Goal: Information Seeking & Learning: Find specific page/section

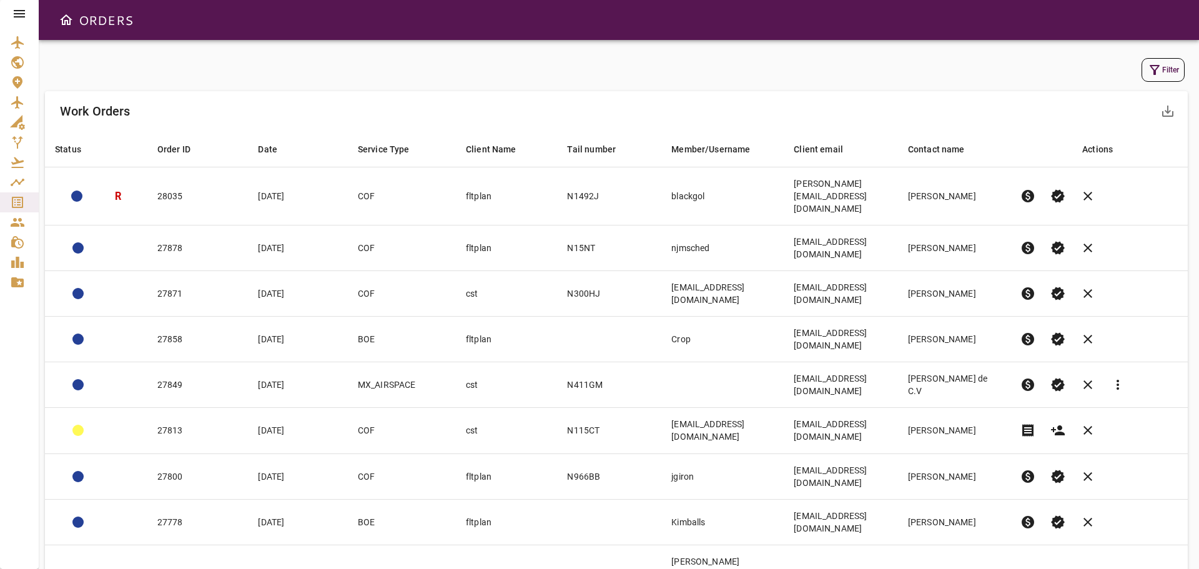
click at [1165, 72] on button "Filter" at bounding box center [1163, 70] width 43 height 24
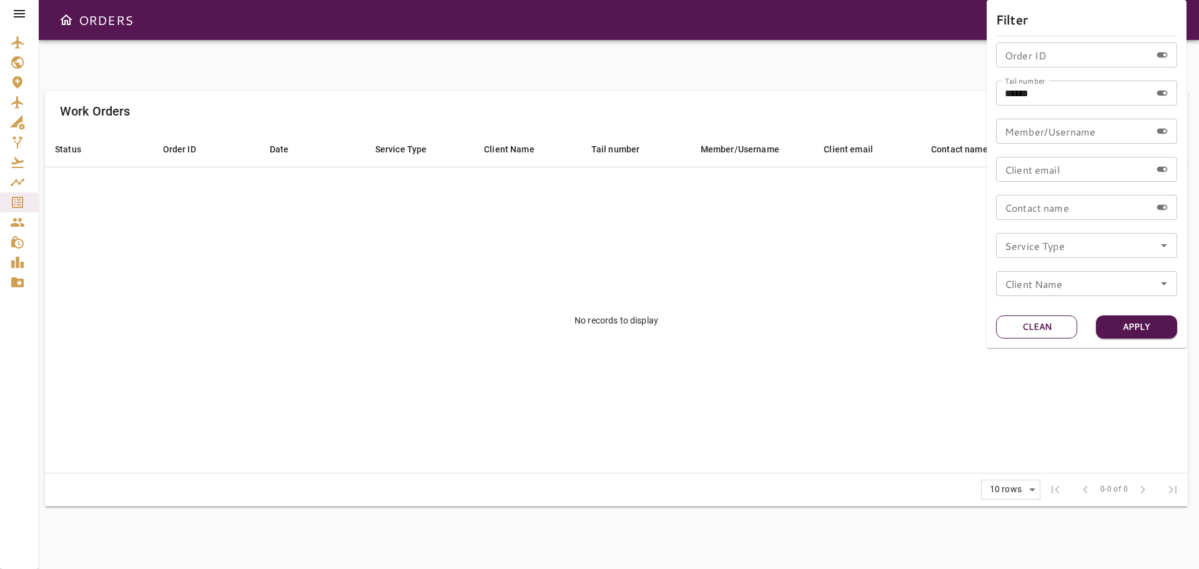
click at [1042, 325] on button "Clean" at bounding box center [1036, 326] width 81 height 23
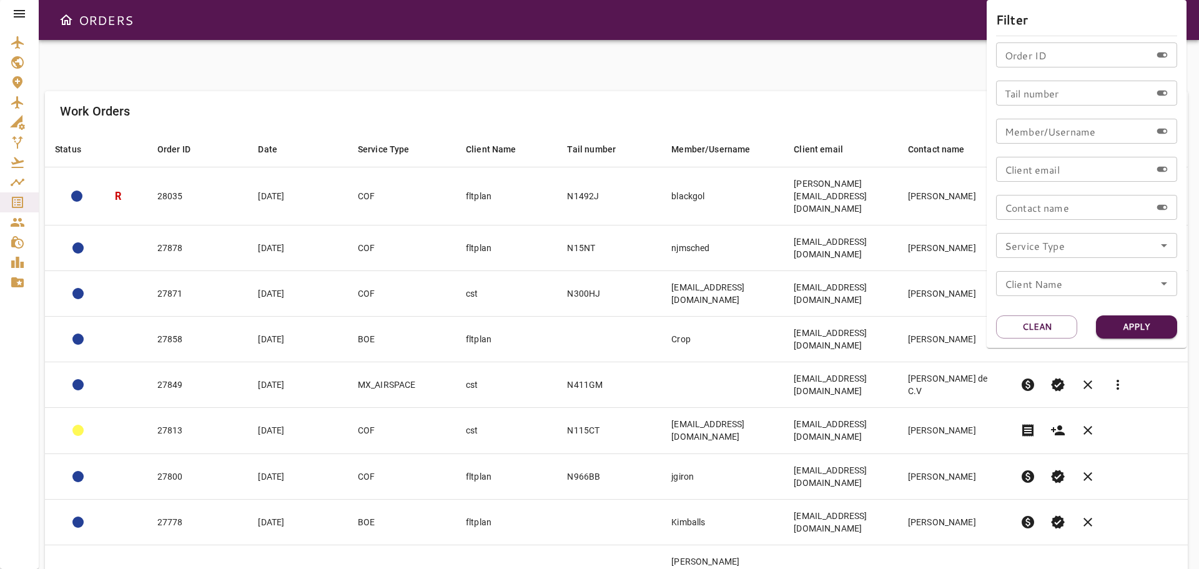
click at [1165, 249] on icon "Open" at bounding box center [1164, 245] width 15 height 15
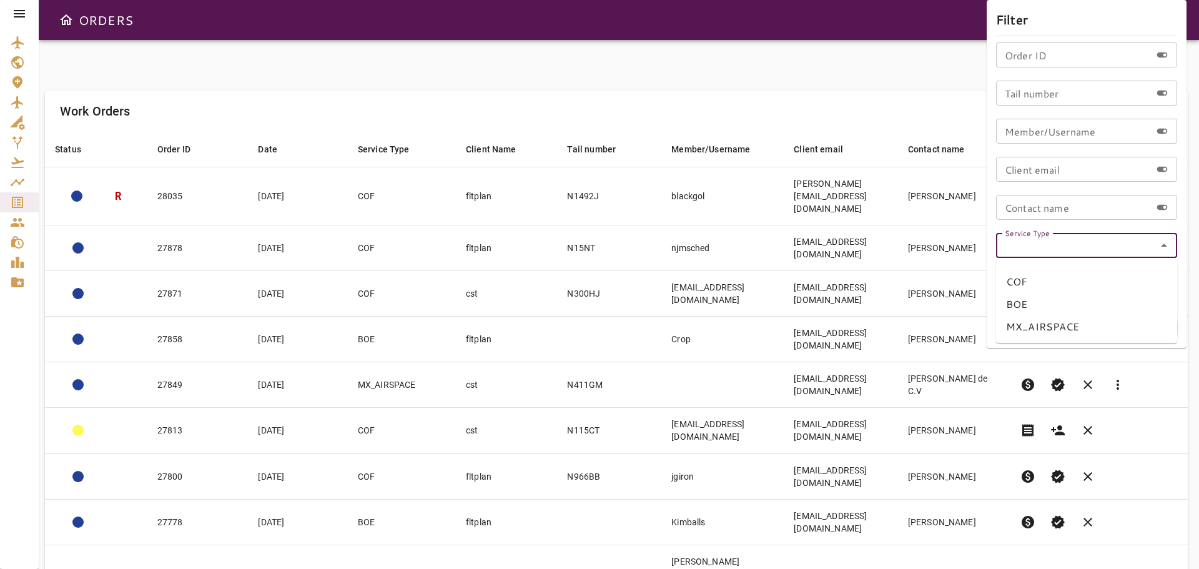
click at [1062, 329] on li "MX_AIRSPACE" at bounding box center [1086, 326] width 181 height 22
type input "**********"
click at [1140, 324] on button "Apply" at bounding box center [1136, 326] width 81 height 23
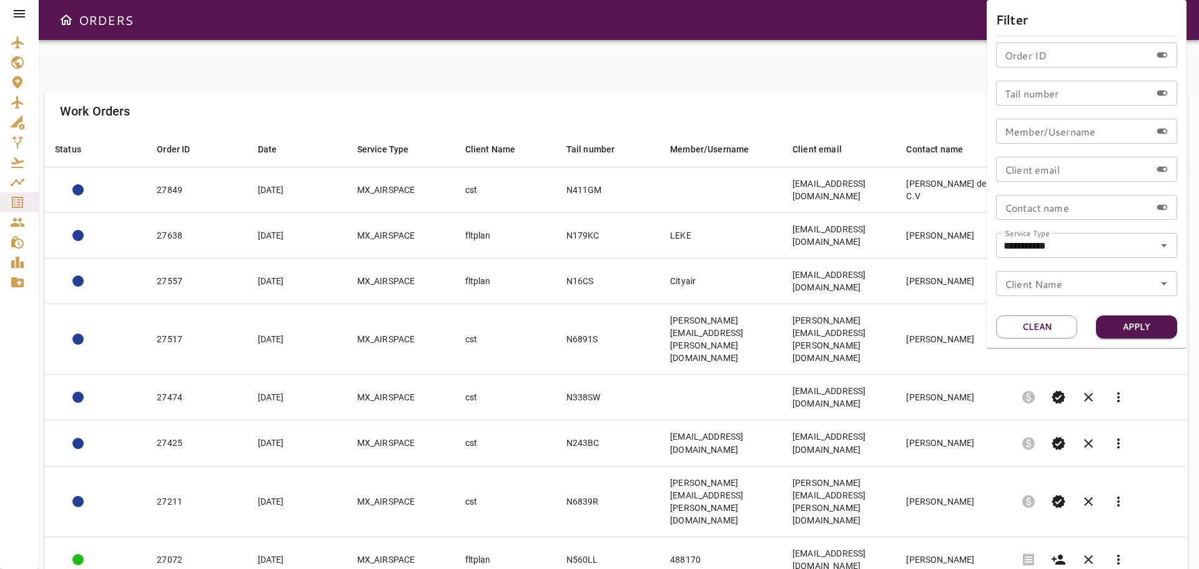
click at [567, 66] on div at bounding box center [599, 284] width 1199 height 569
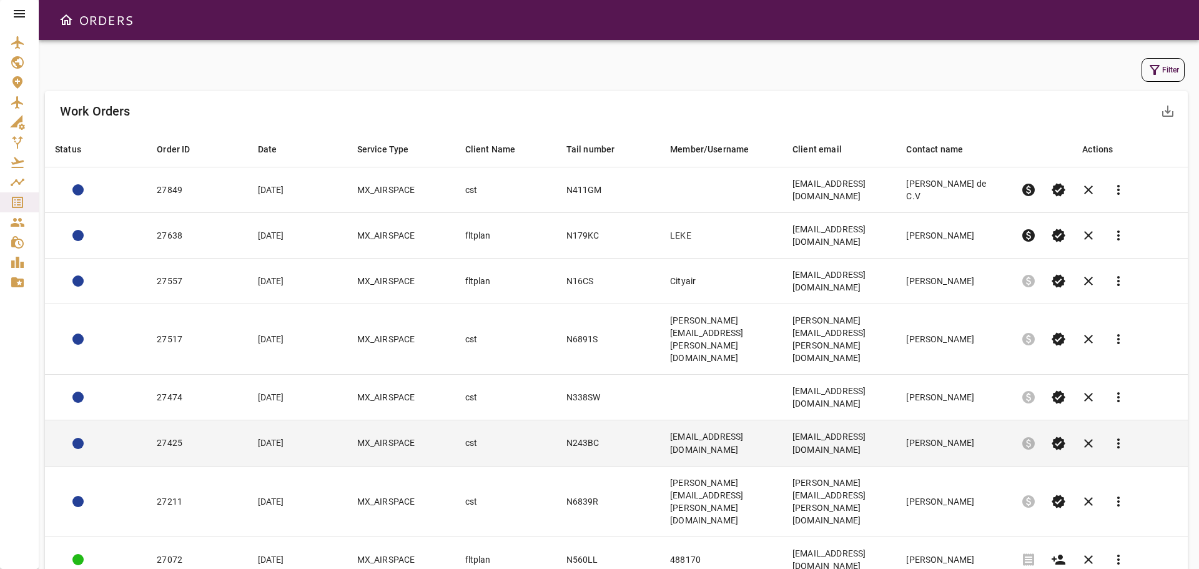
click at [458, 420] on td "cst" at bounding box center [505, 443] width 101 height 46
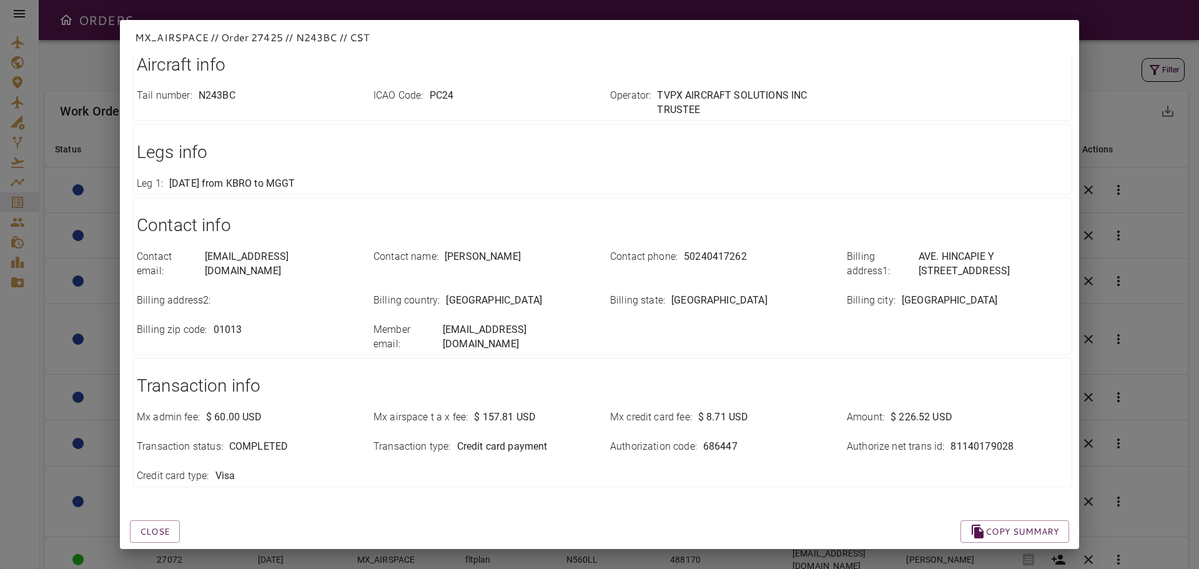
scroll to position [204, 0]
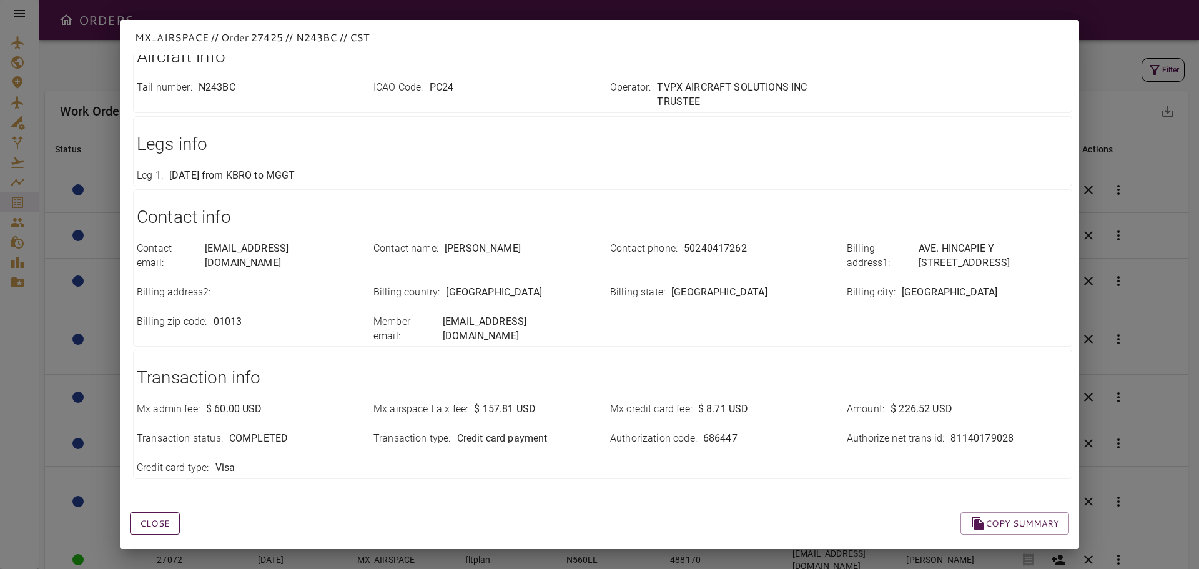
click at [157, 512] on button "Close" at bounding box center [155, 523] width 50 height 23
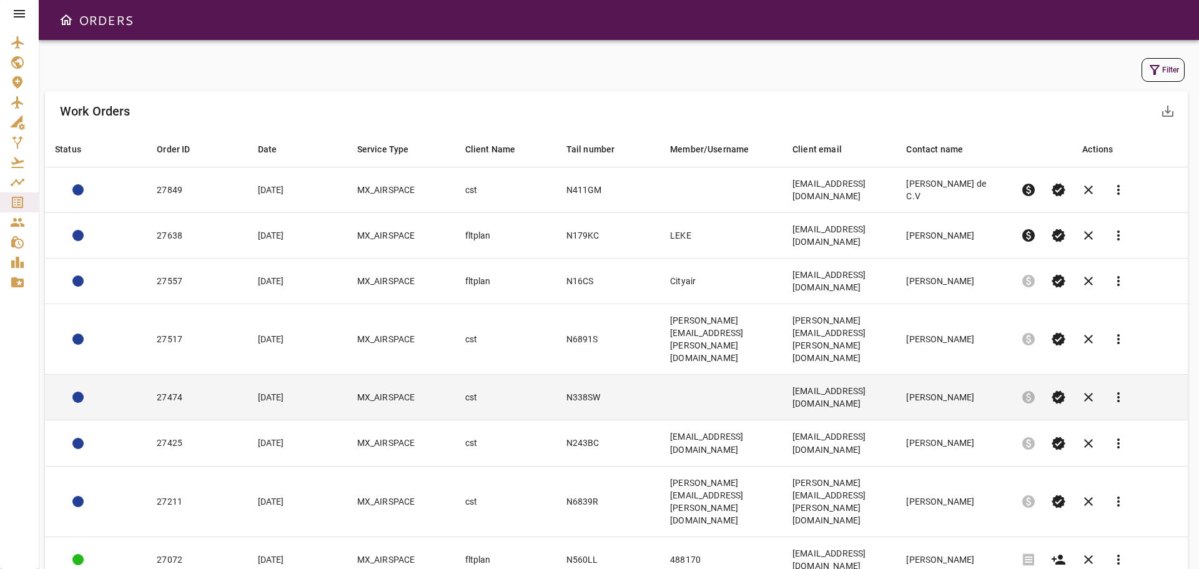
click at [569, 375] on td "N338SW" at bounding box center [609, 398] width 104 height 46
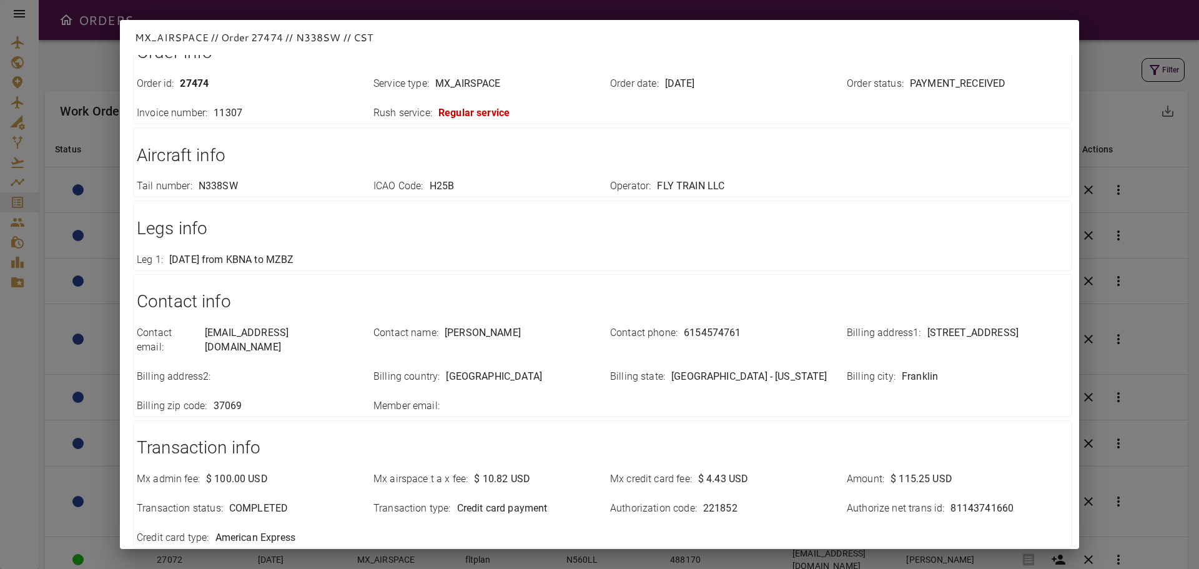
scroll to position [0, 0]
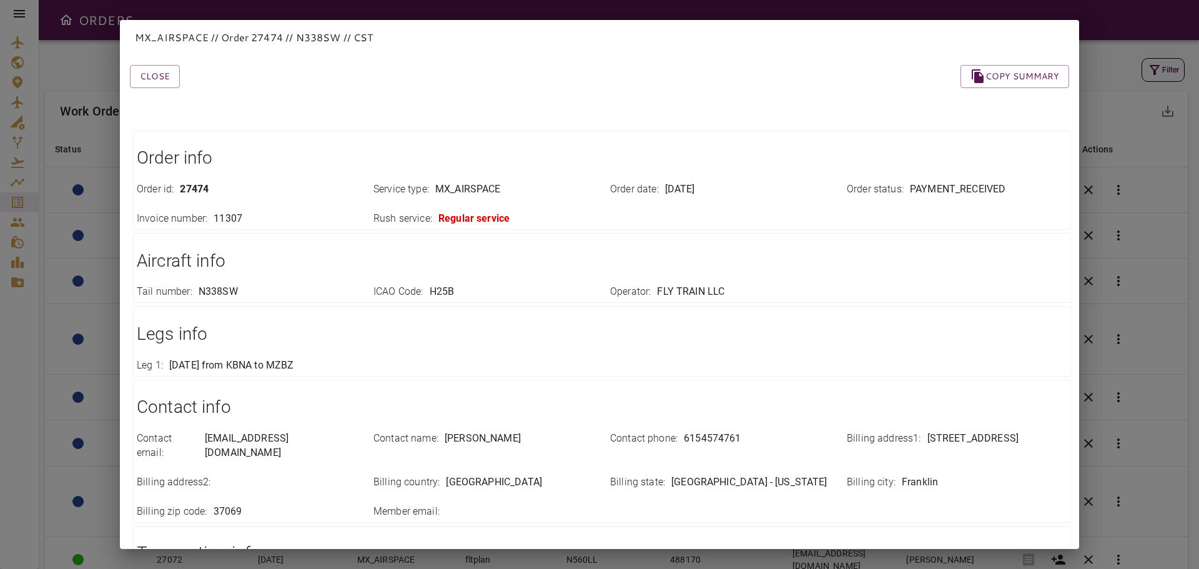
drag, startPoint x: 157, startPoint y: 77, endPoint x: 124, endPoint y: 87, distance: 34.0
click at [157, 77] on button "Close" at bounding box center [155, 76] width 50 height 23
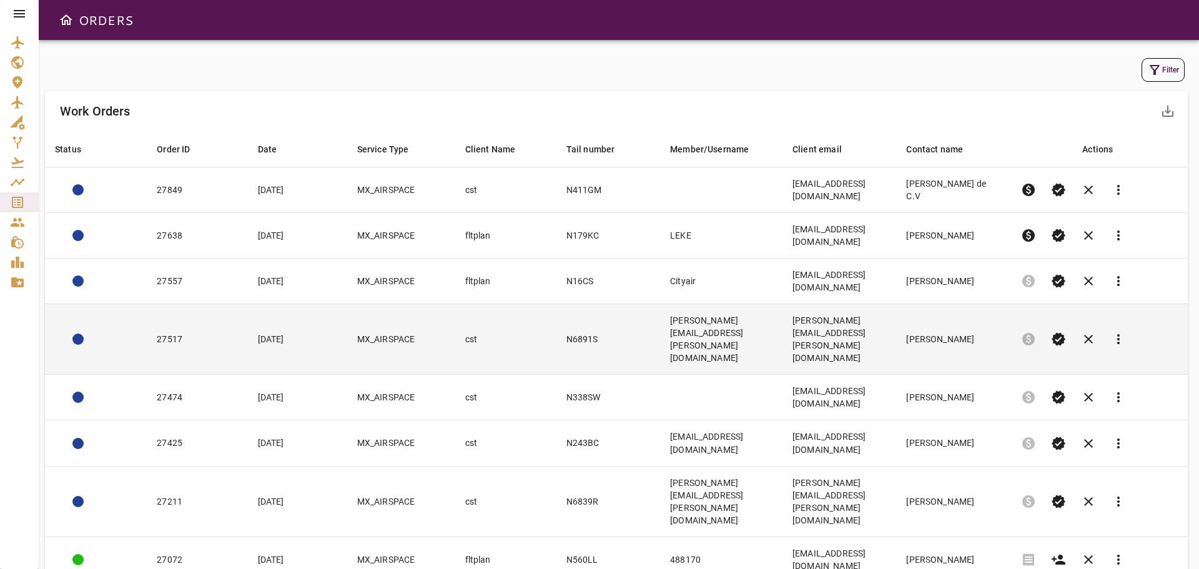
click at [499, 304] on td "cst" at bounding box center [505, 339] width 101 height 71
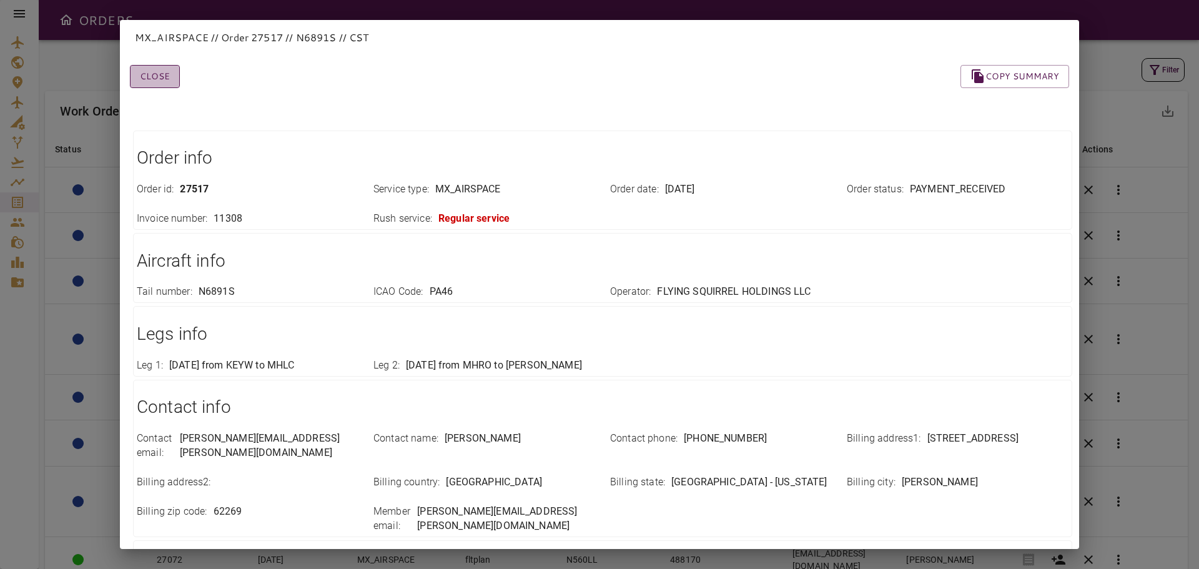
click at [167, 75] on button "Close" at bounding box center [155, 76] width 50 height 23
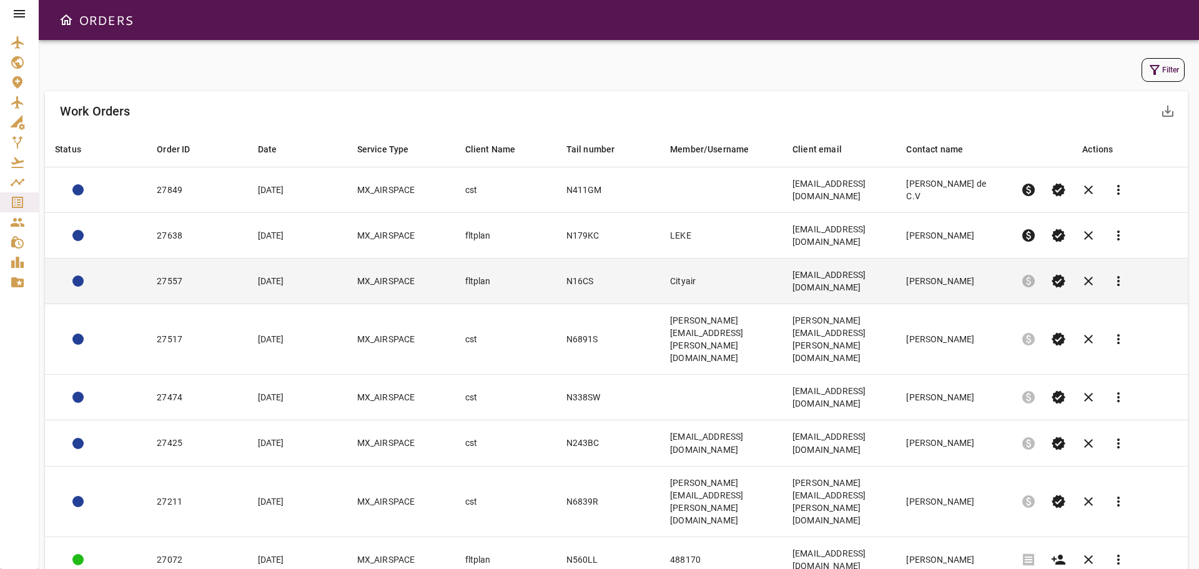
click at [495, 259] on td "fltplan" at bounding box center [505, 282] width 101 height 46
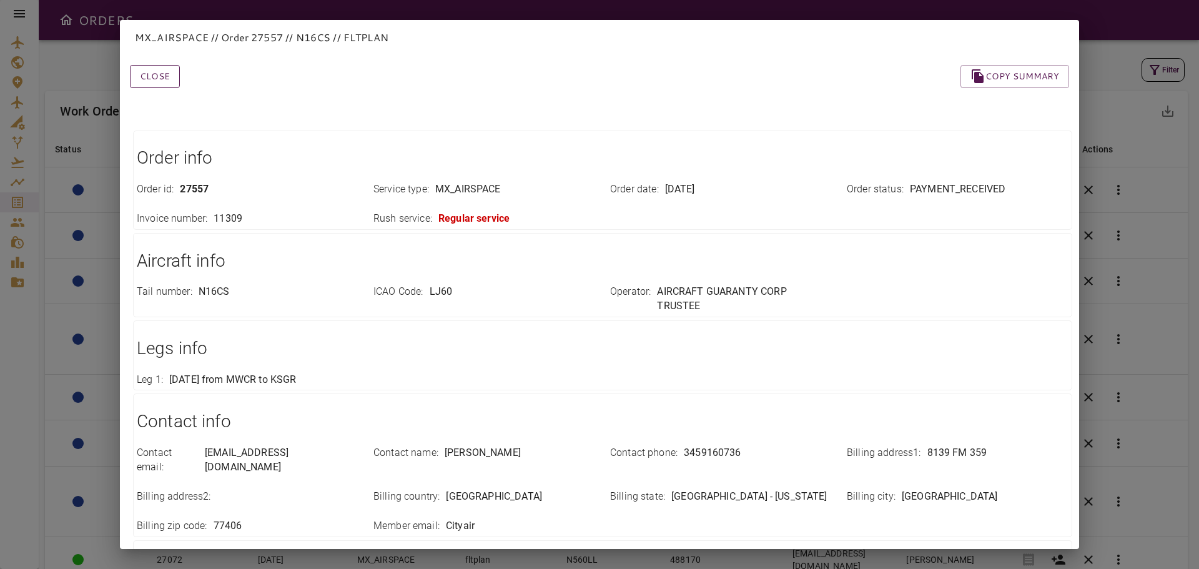
click at [151, 82] on button "Close" at bounding box center [155, 76] width 50 height 23
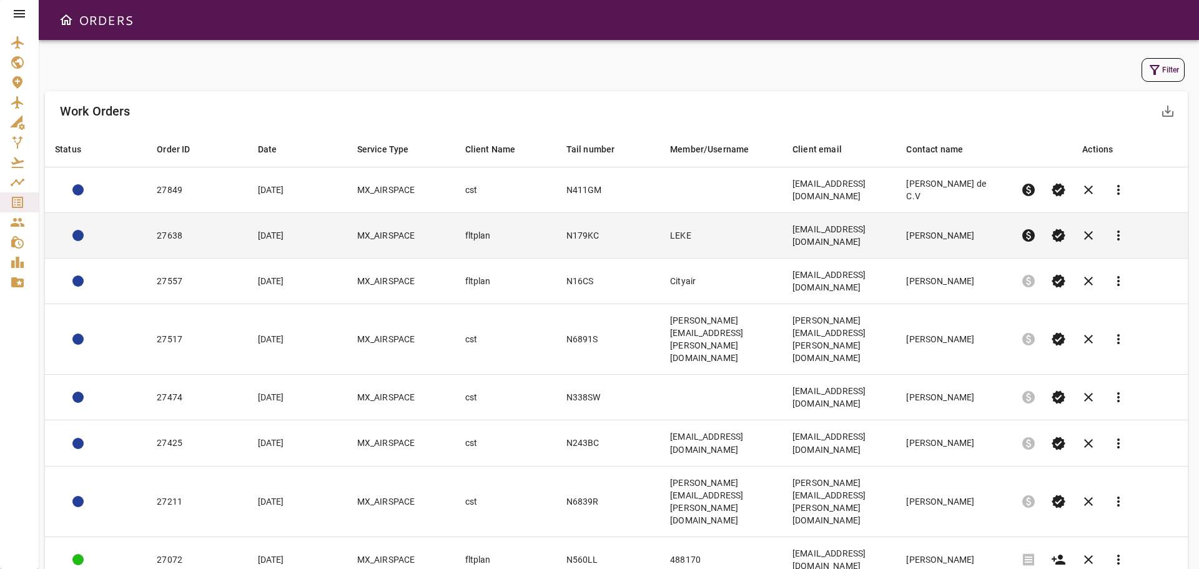
click at [560, 222] on td "N179KC" at bounding box center [609, 236] width 104 height 46
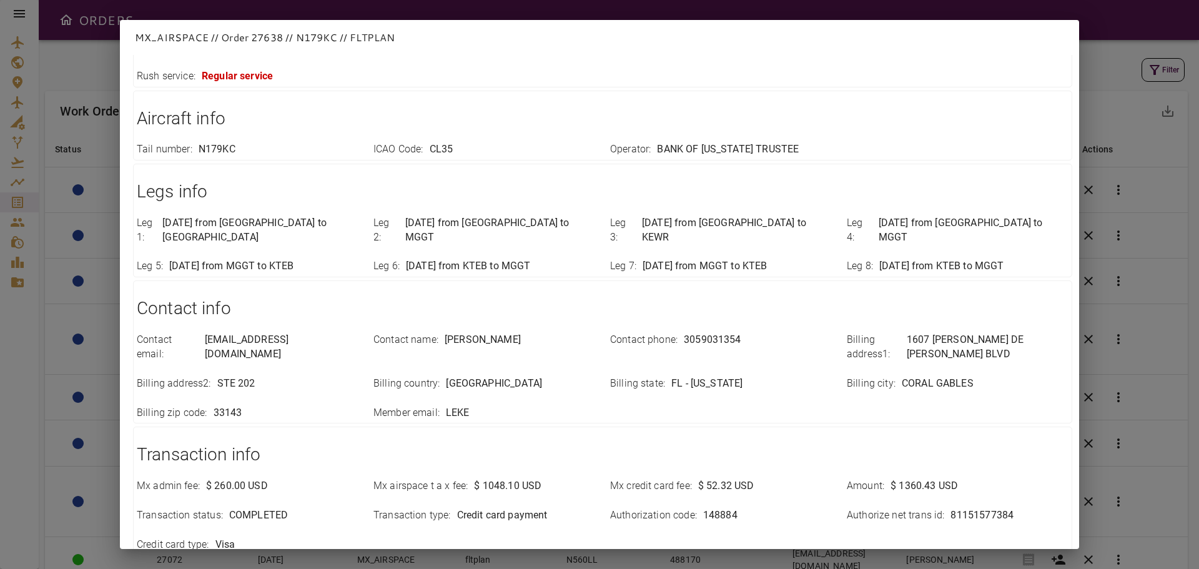
scroll to position [205, 0]
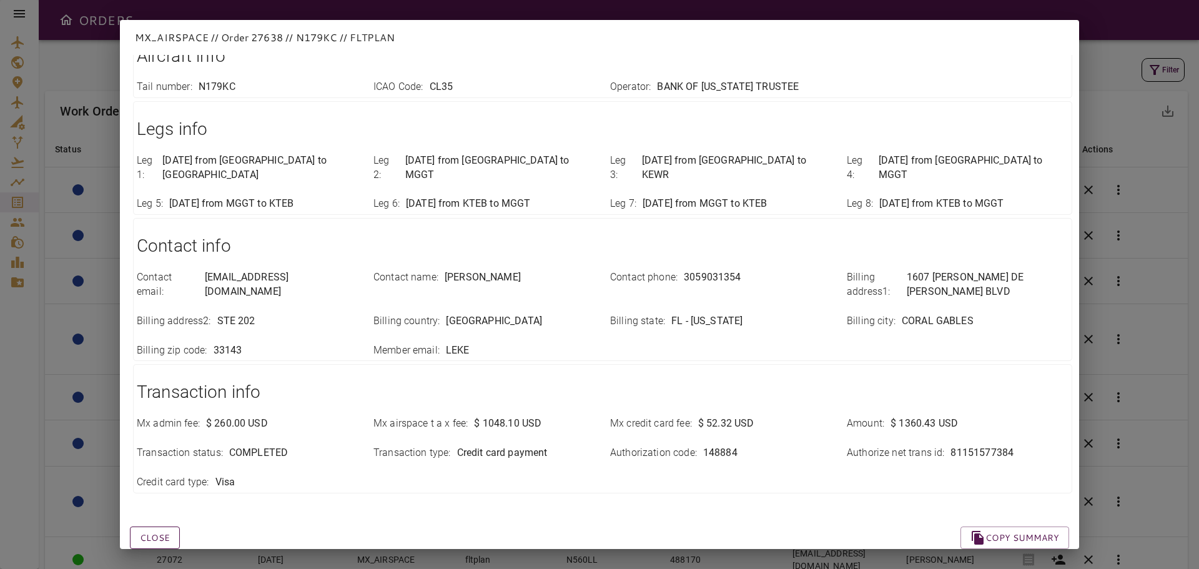
click at [166, 527] on button "Close" at bounding box center [155, 538] width 50 height 23
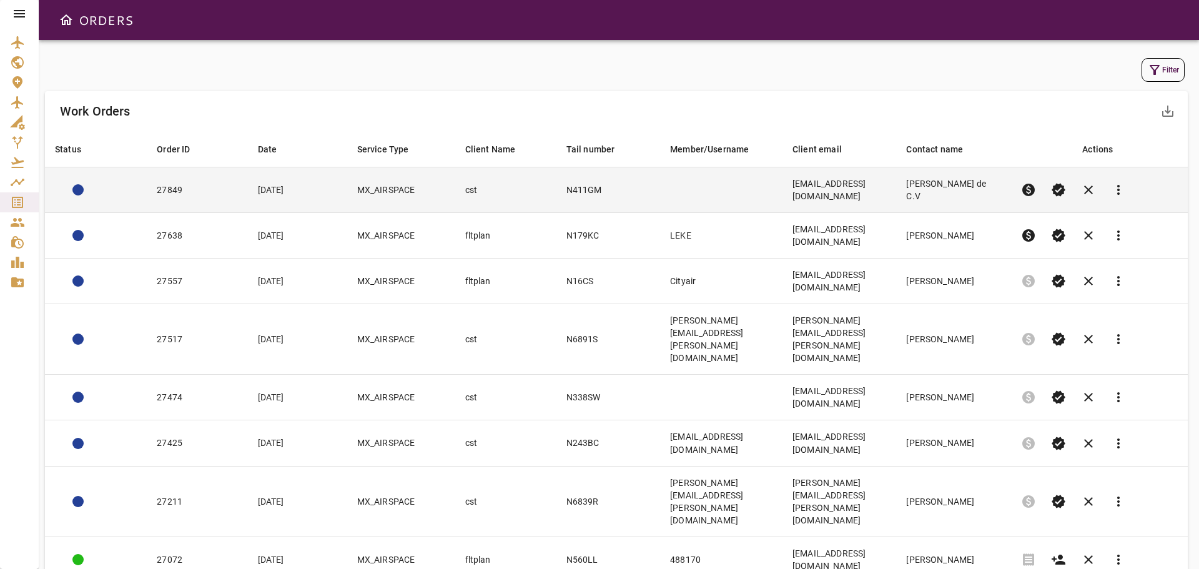
click at [719, 187] on td at bounding box center [721, 190] width 122 height 46
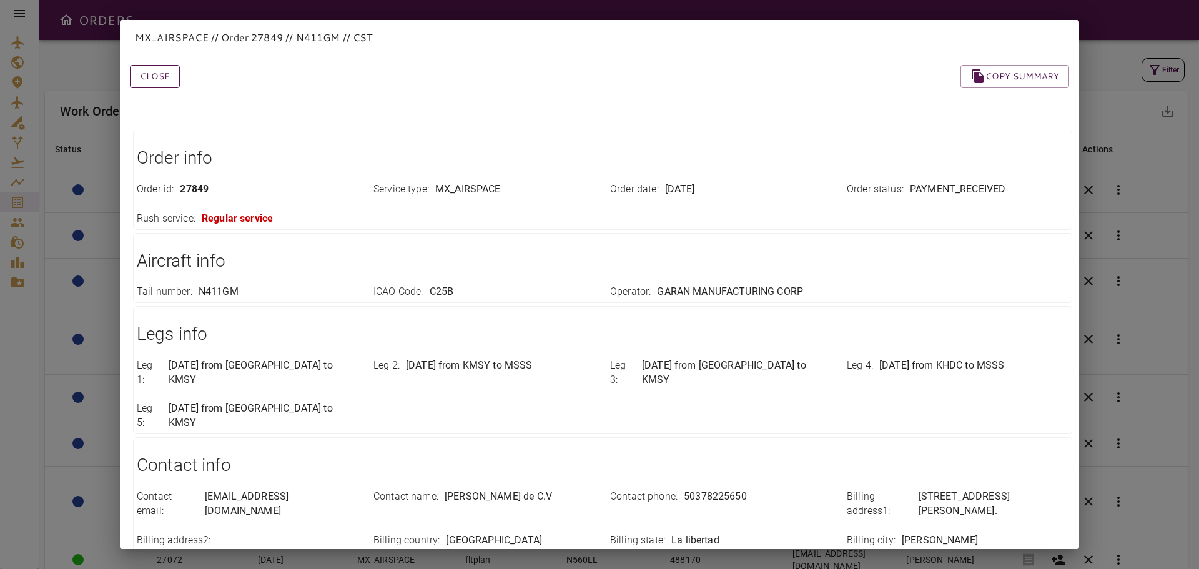
drag, startPoint x: 159, startPoint y: 79, endPoint x: 161, endPoint y: 86, distance: 7.0
click at [159, 79] on button "Close" at bounding box center [155, 76] width 50 height 23
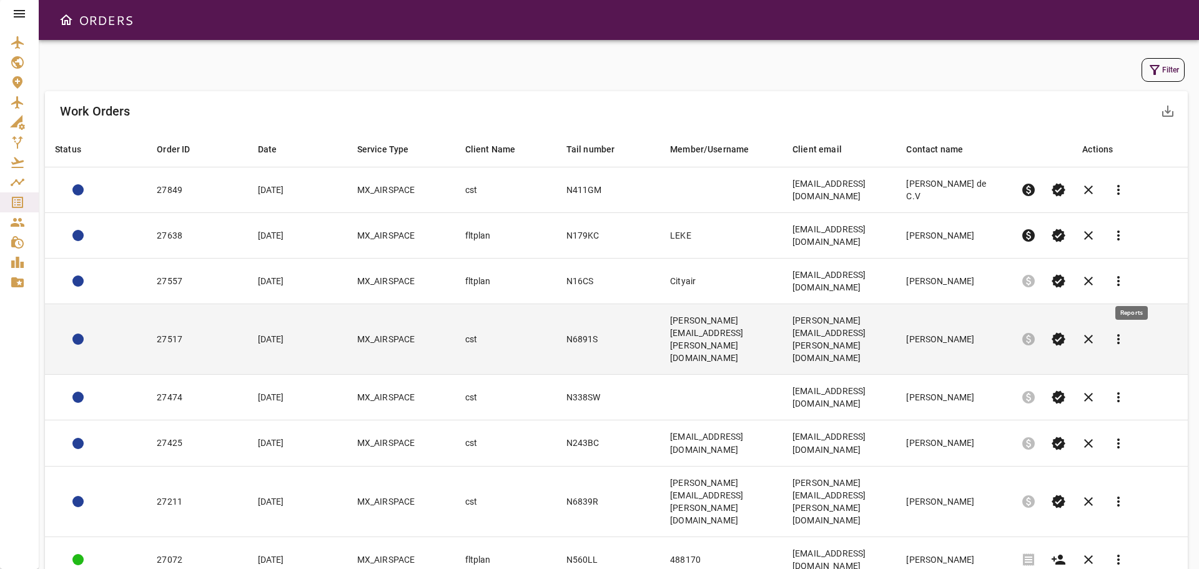
click at [1126, 332] on span "more_vert" at bounding box center [1118, 339] width 15 height 15
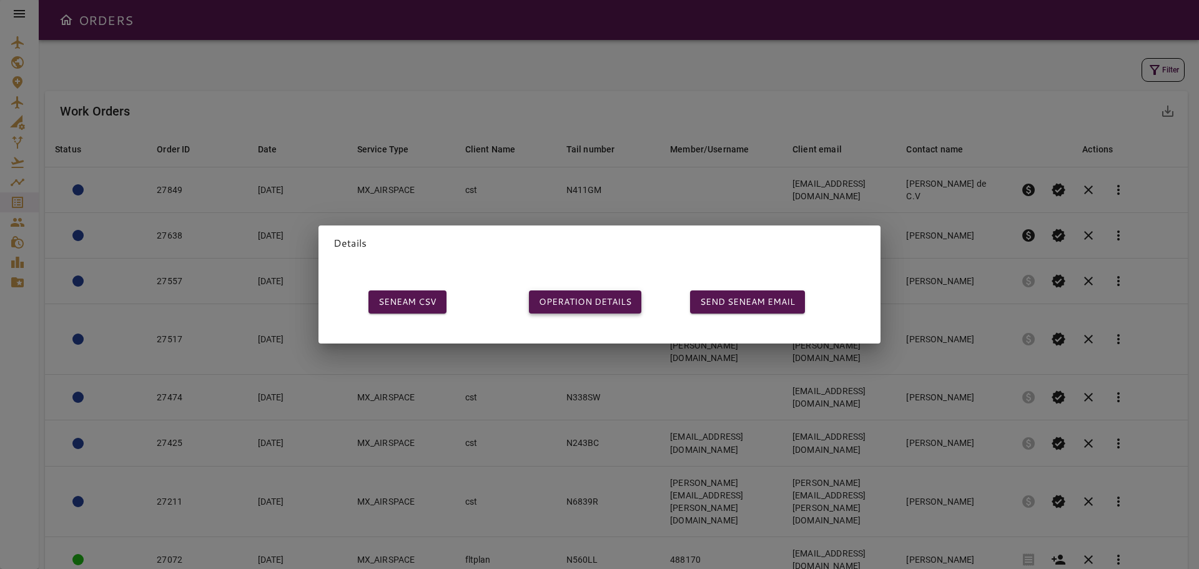
click at [590, 300] on button "OPERATION DETAILS" at bounding box center [585, 301] width 112 height 23
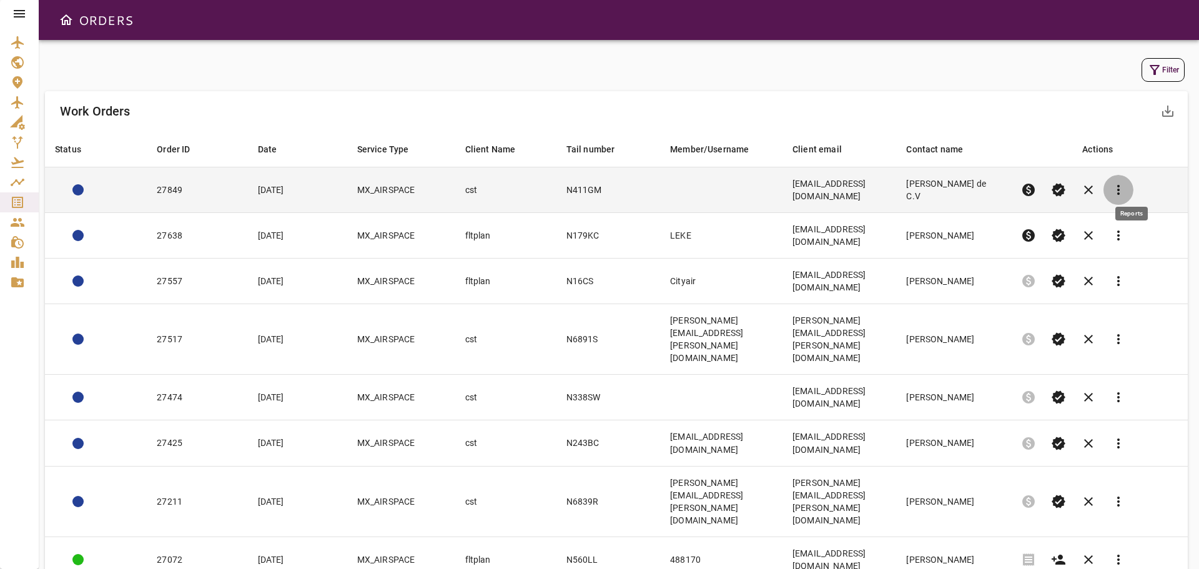
click at [1126, 182] on span "more_vert" at bounding box center [1118, 189] width 15 height 15
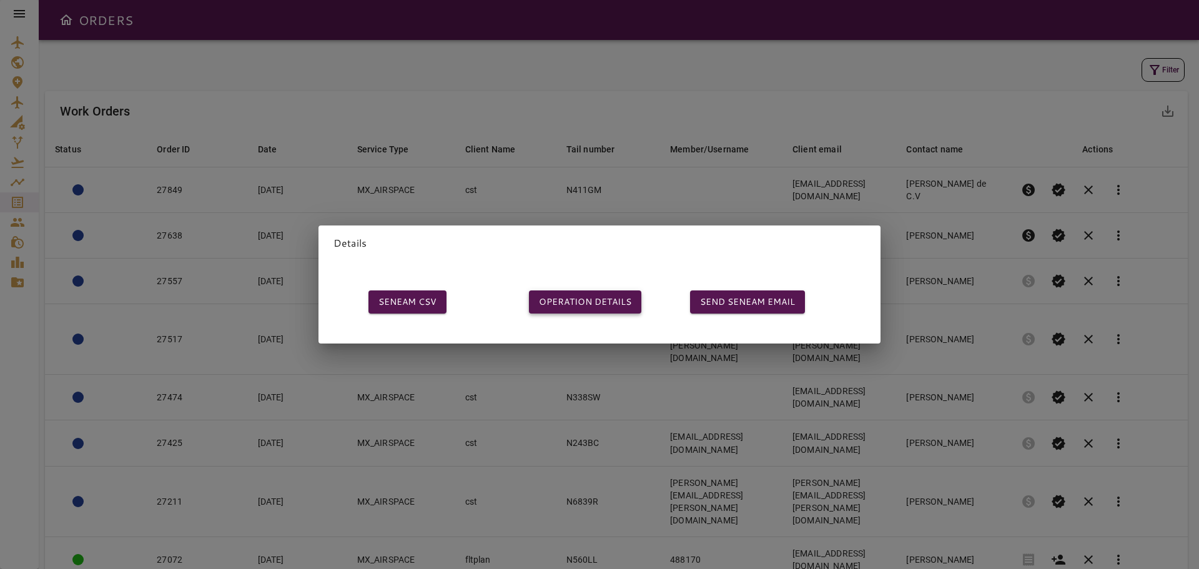
click at [598, 294] on button "OPERATION DETAILS" at bounding box center [585, 301] width 112 height 23
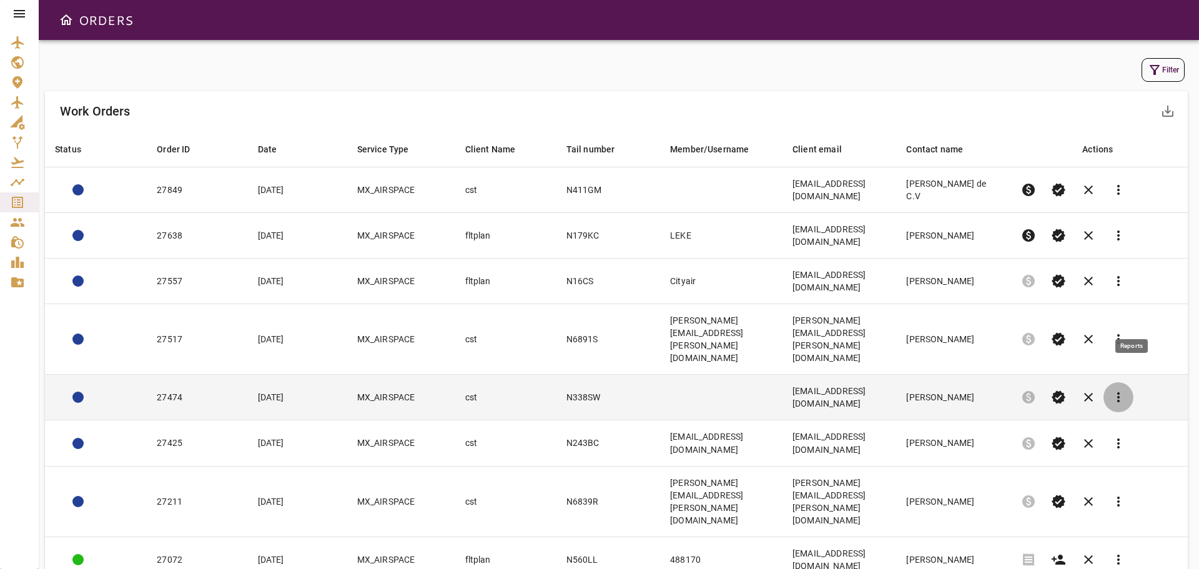
click at [1126, 390] on span "more_vert" at bounding box center [1118, 397] width 15 height 15
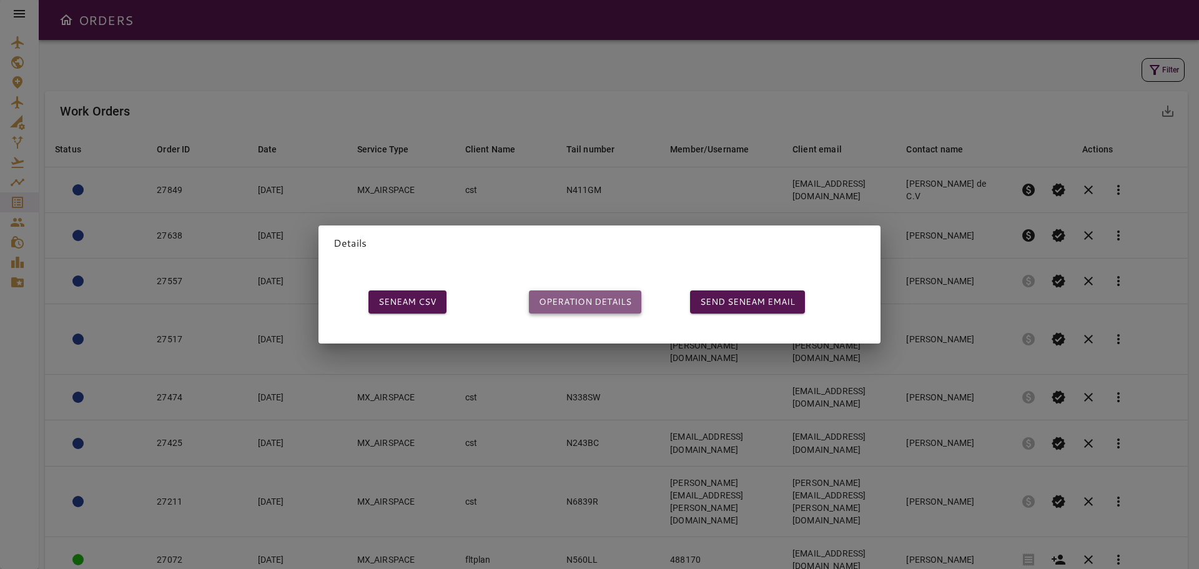
click at [579, 297] on button "OPERATION DETAILS" at bounding box center [585, 301] width 112 height 23
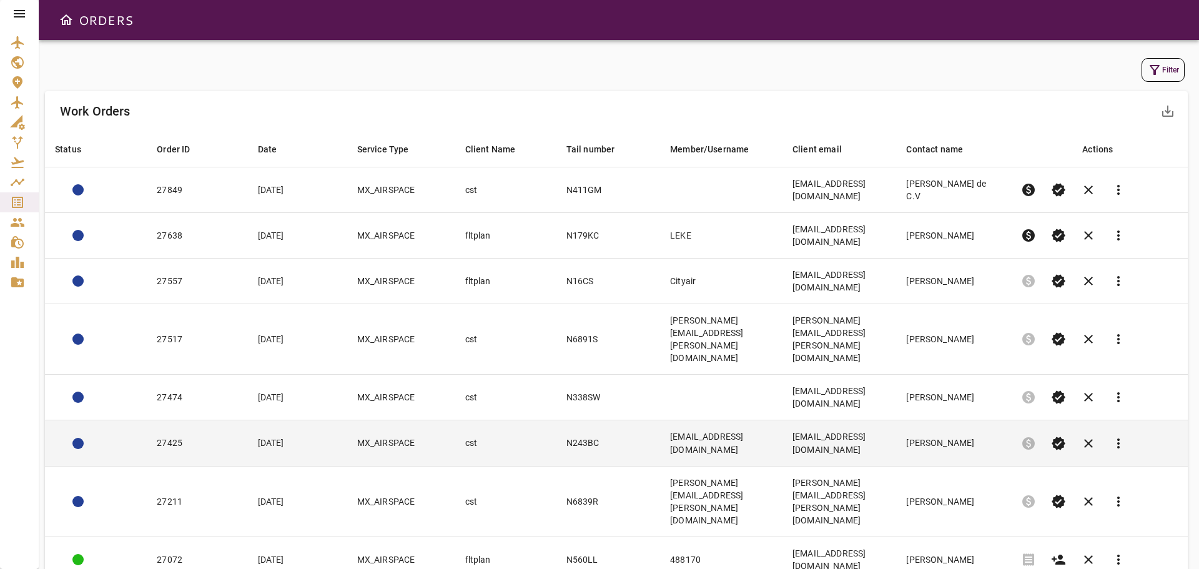
click at [565, 420] on td "N243BC" at bounding box center [609, 443] width 104 height 46
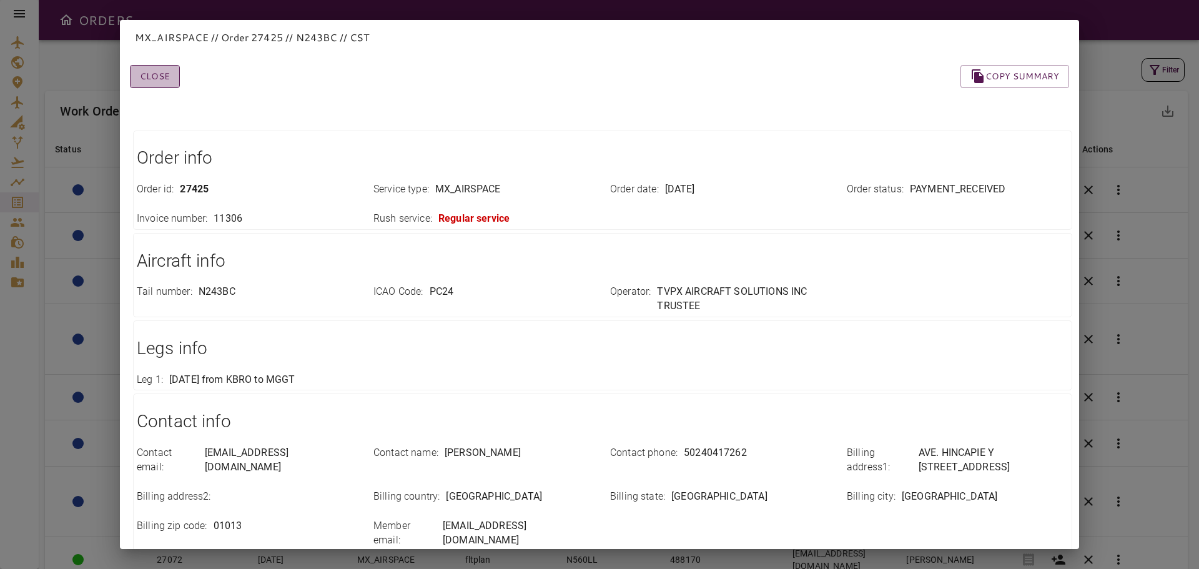
click at [167, 82] on button "Close" at bounding box center [155, 76] width 50 height 23
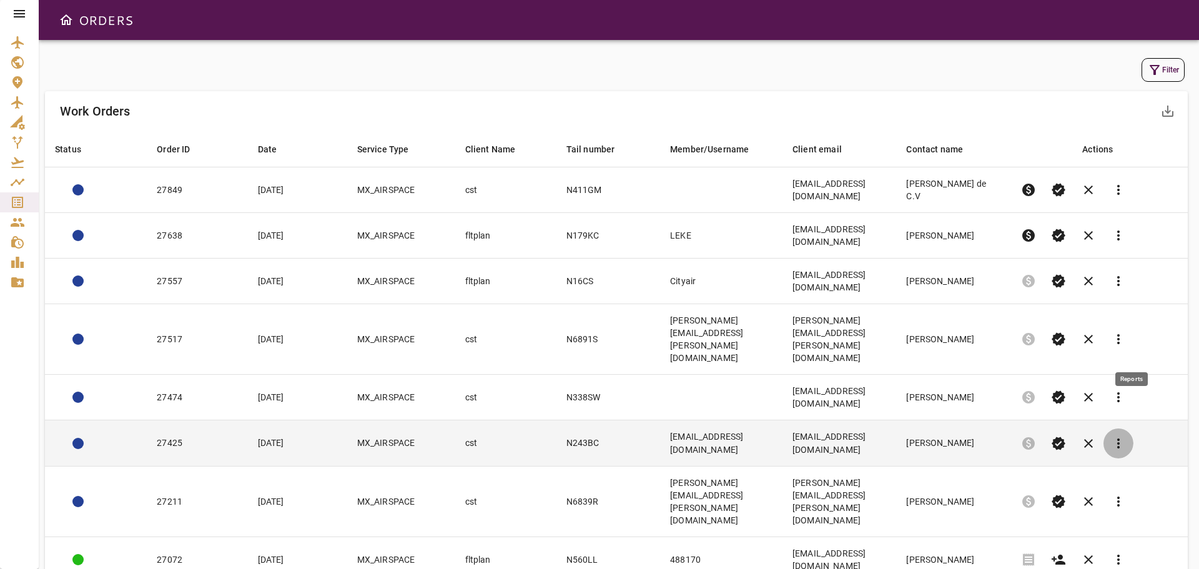
click at [1126, 436] on span "more_vert" at bounding box center [1118, 443] width 15 height 15
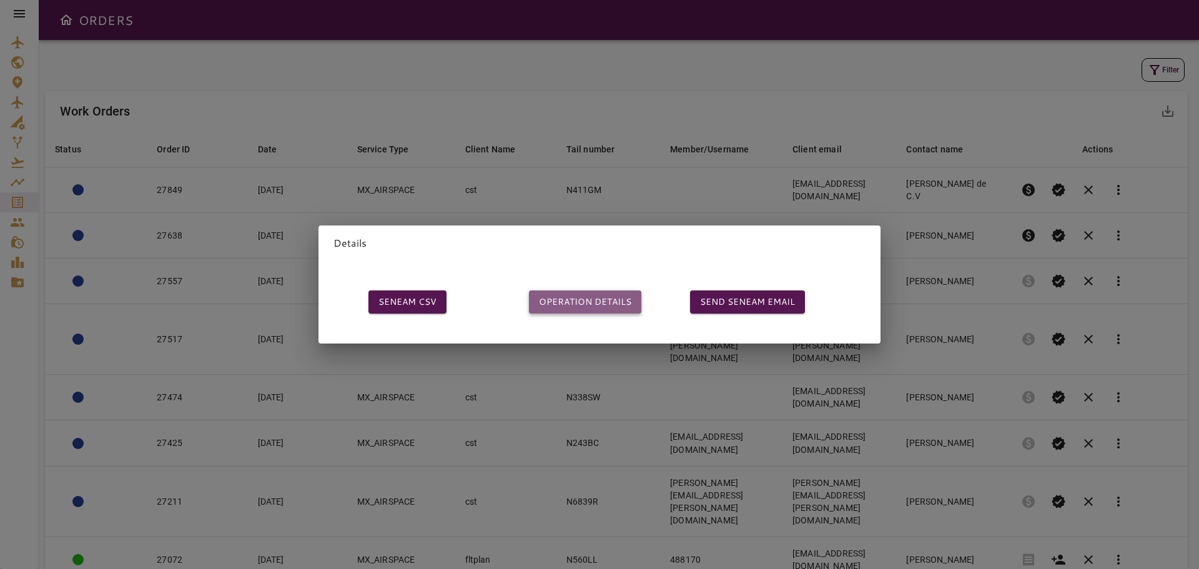
click at [553, 300] on button "OPERATION DETAILS" at bounding box center [585, 301] width 112 height 23
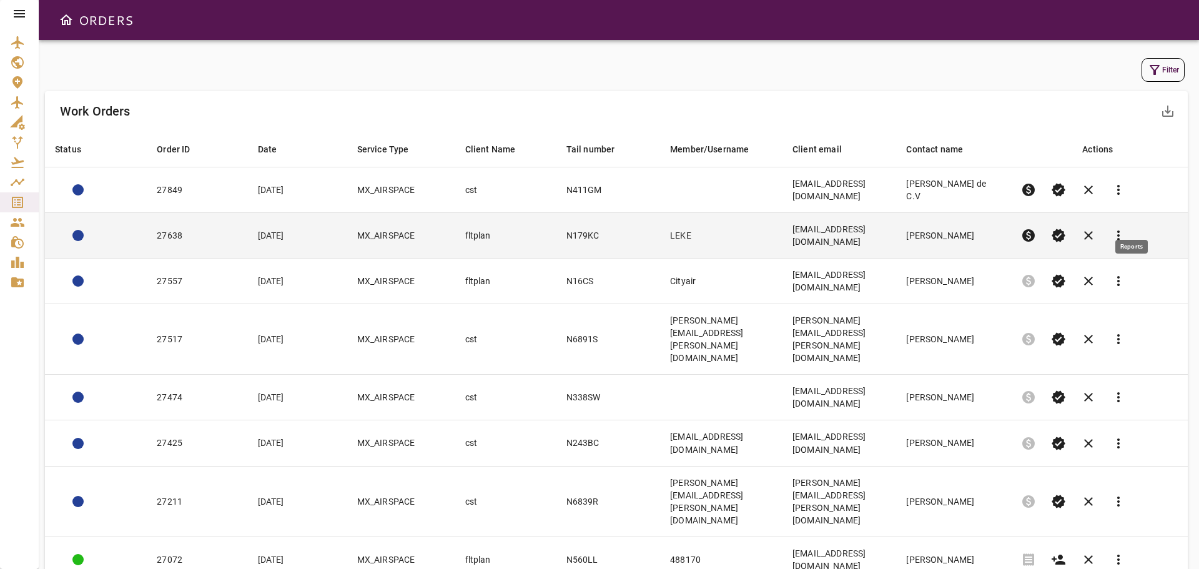
click at [1126, 228] on span "more_vert" at bounding box center [1118, 235] width 15 height 15
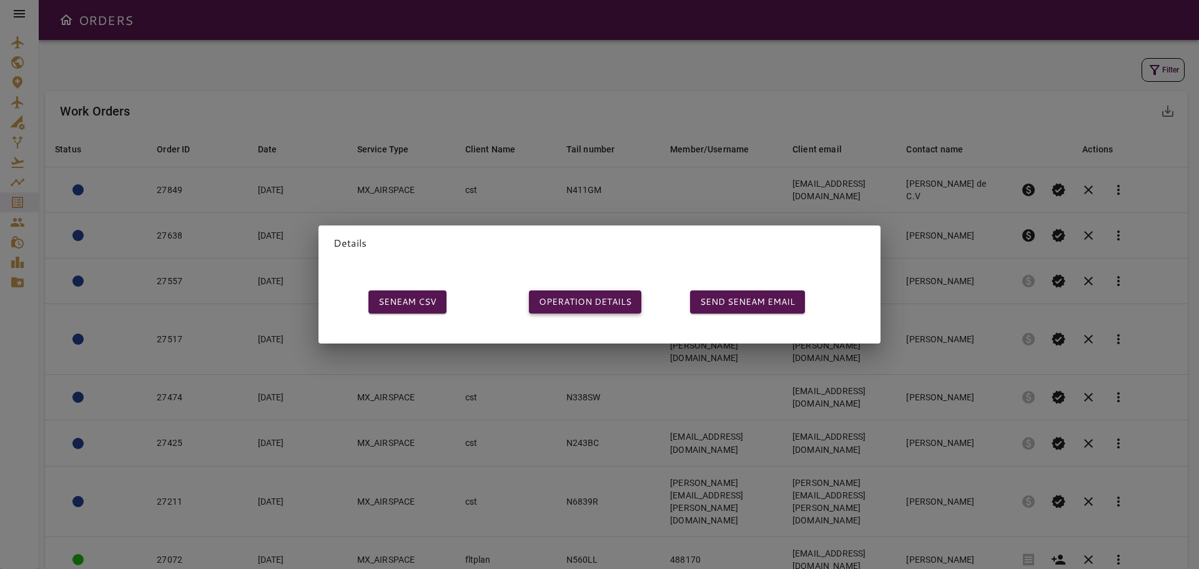
click at [583, 300] on button "OPERATION DETAILS" at bounding box center [585, 301] width 112 height 23
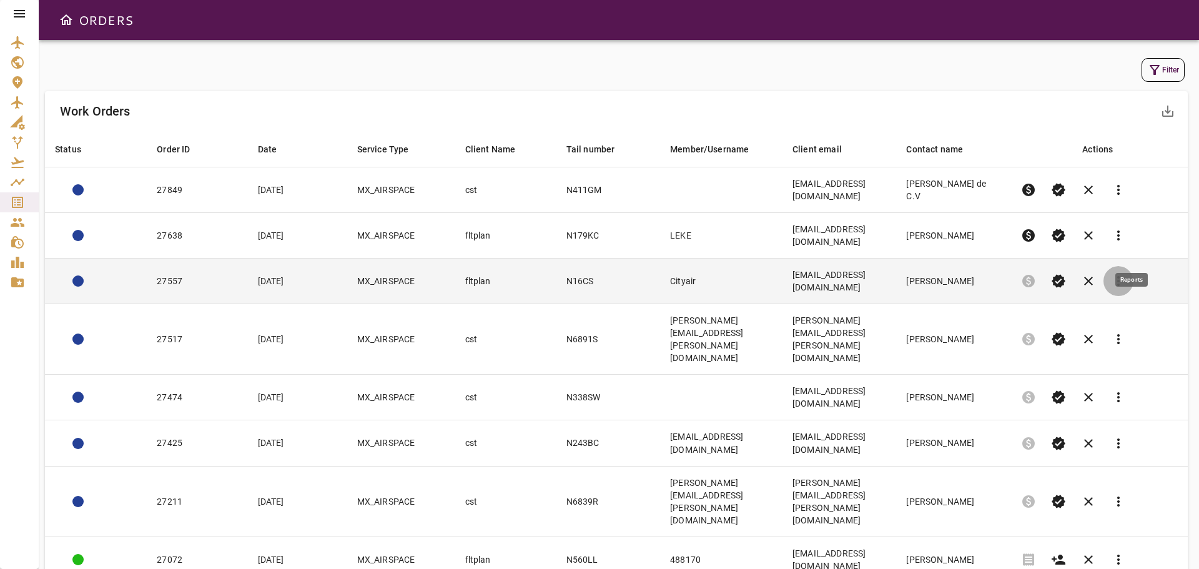
click at [1126, 274] on span "more_vert" at bounding box center [1118, 281] width 15 height 15
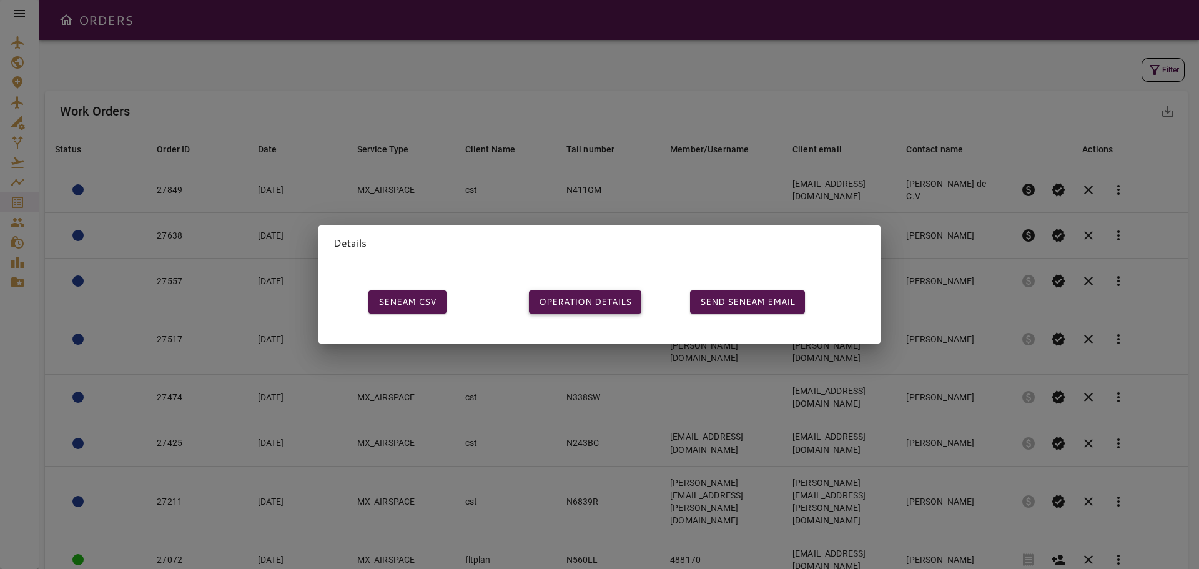
click at [597, 293] on button "OPERATION DETAILS" at bounding box center [585, 301] width 112 height 23
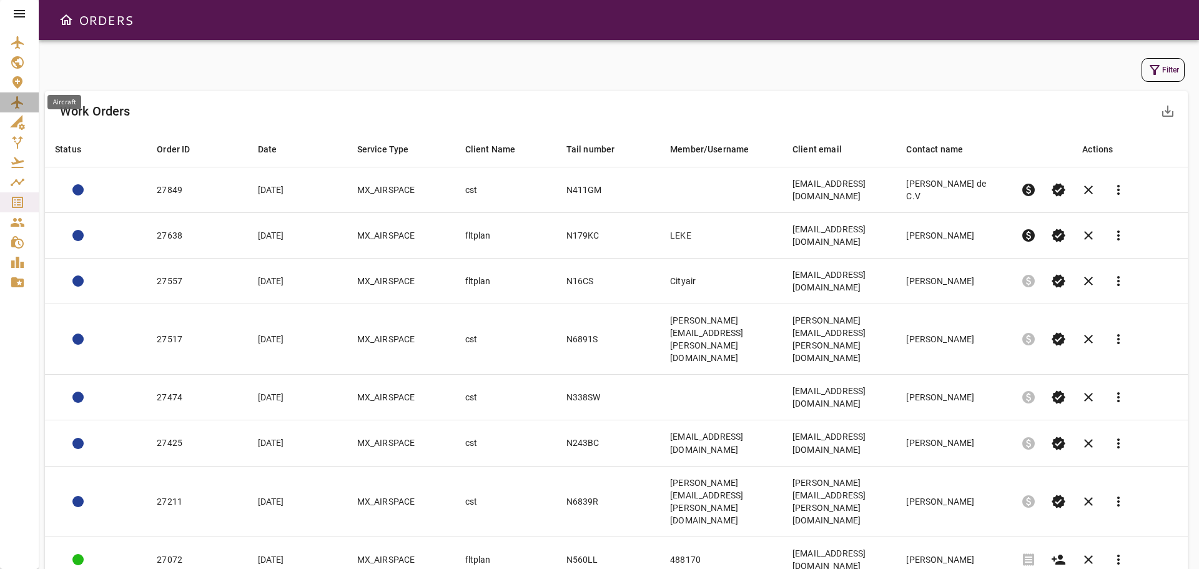
click at [14, 102] on icon "Aircraft" at bounding box center [17, 102] width 12 height 12
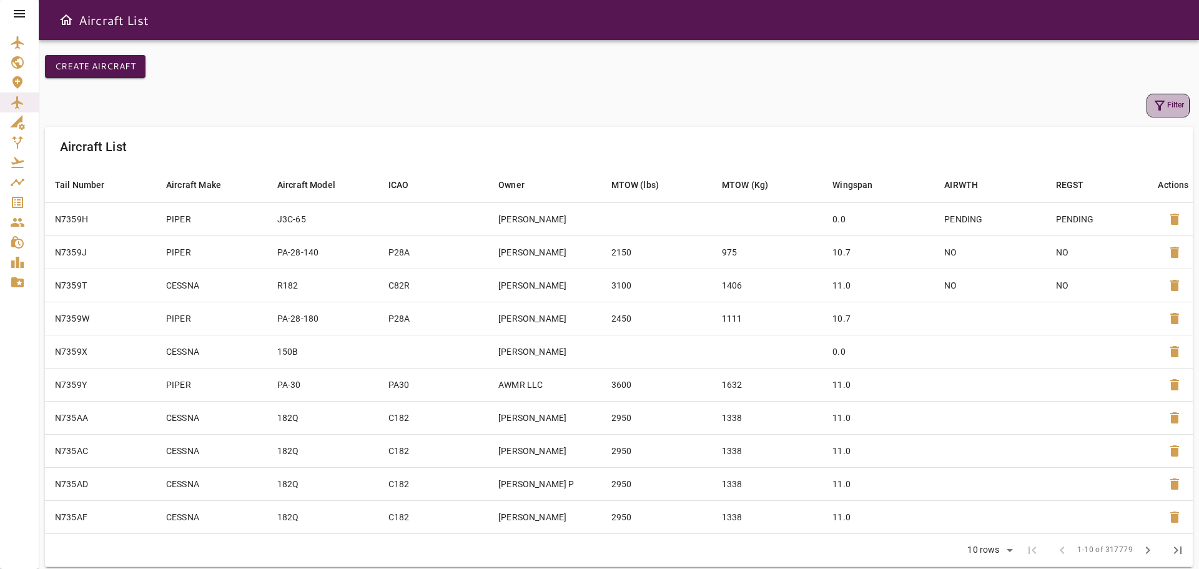
click at [1157, 107] on icon "button" at bounding box center [1159, 105] width 15 height 15
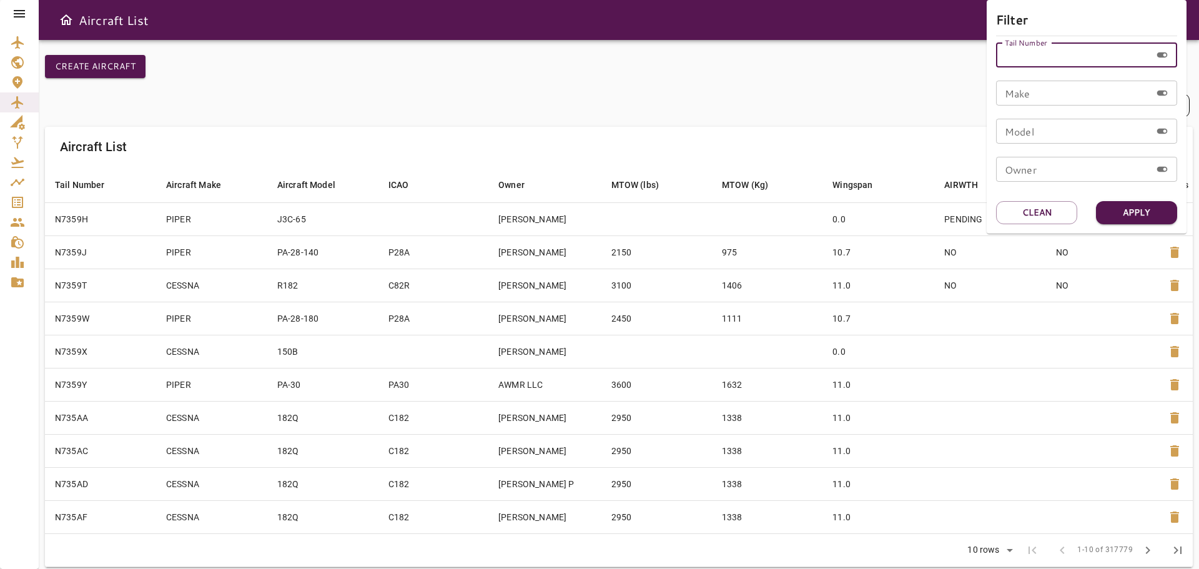
click at [1058, 57] on input "Tail Number" at bounding box center [1073, 54] width 155 height 25
type input "******"
click at [1144, 212] on button "Apply" at bounding box center [1136, 212] width 81 height 23
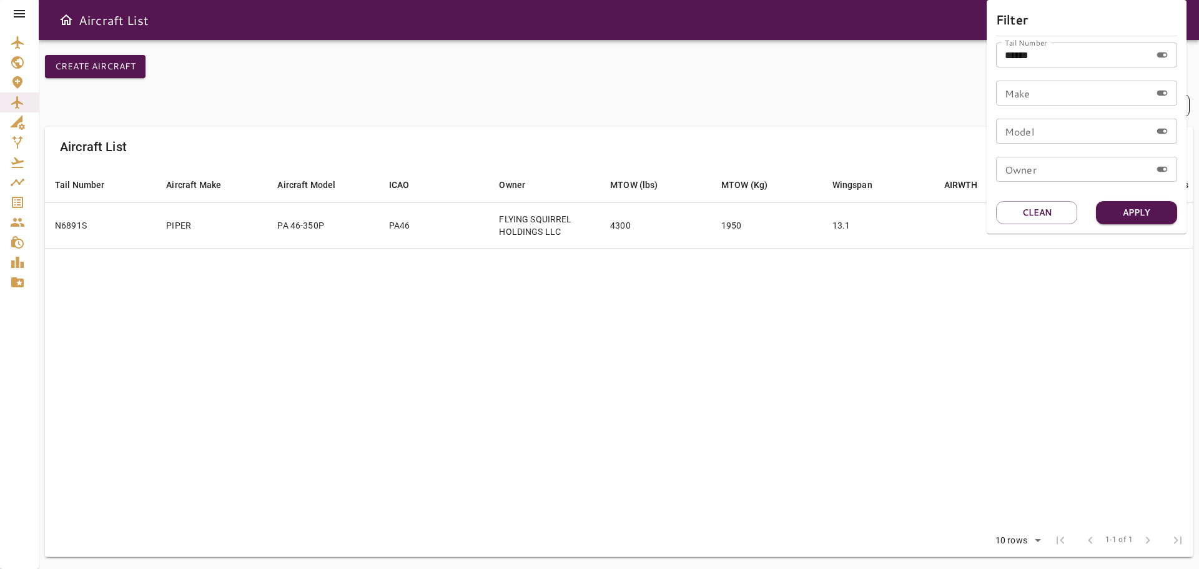
click at [568, 77] on div at bounding box center [599, 284] width 1199 height 569
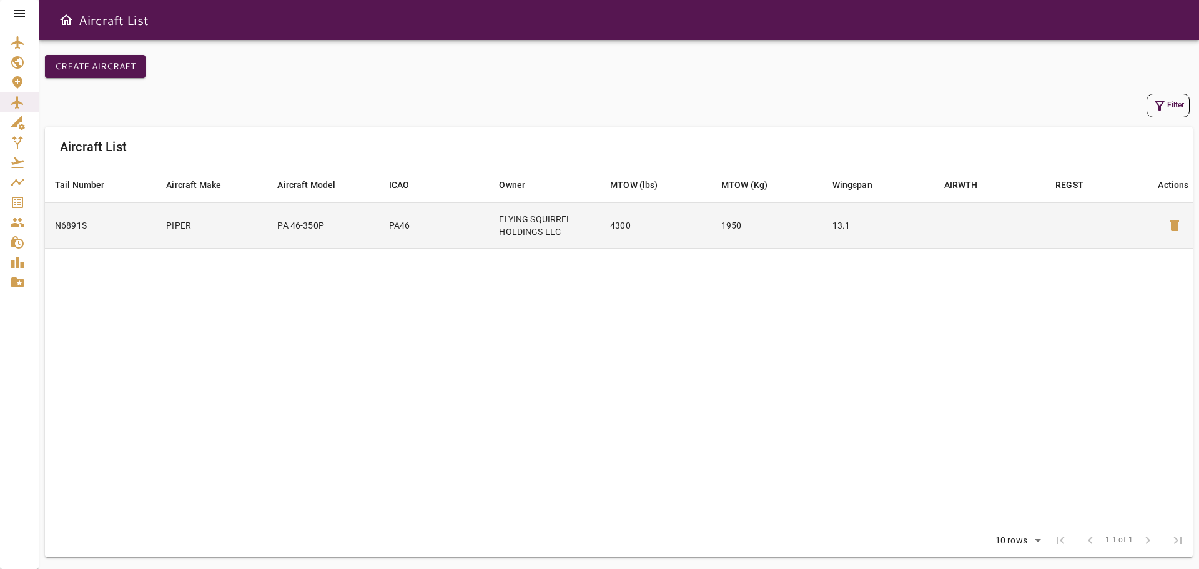
click at [237, 235] on td "PIPER" at bounding box center [211, 225] width 111 height 46
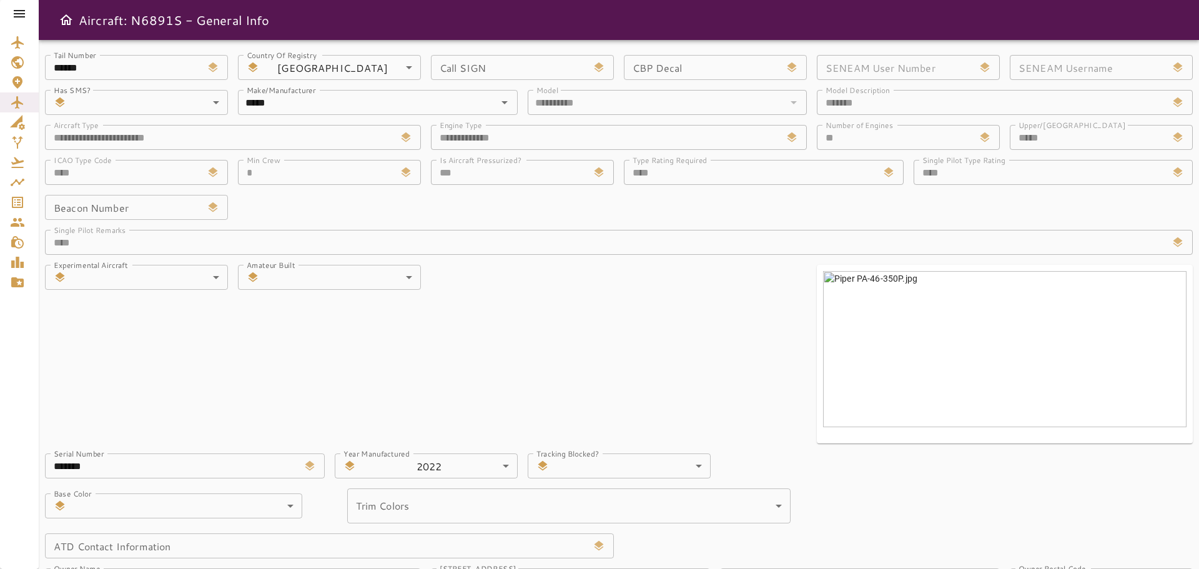
click at [1049, 349] on img at bounding box center [1005, 349] width 364 height 156
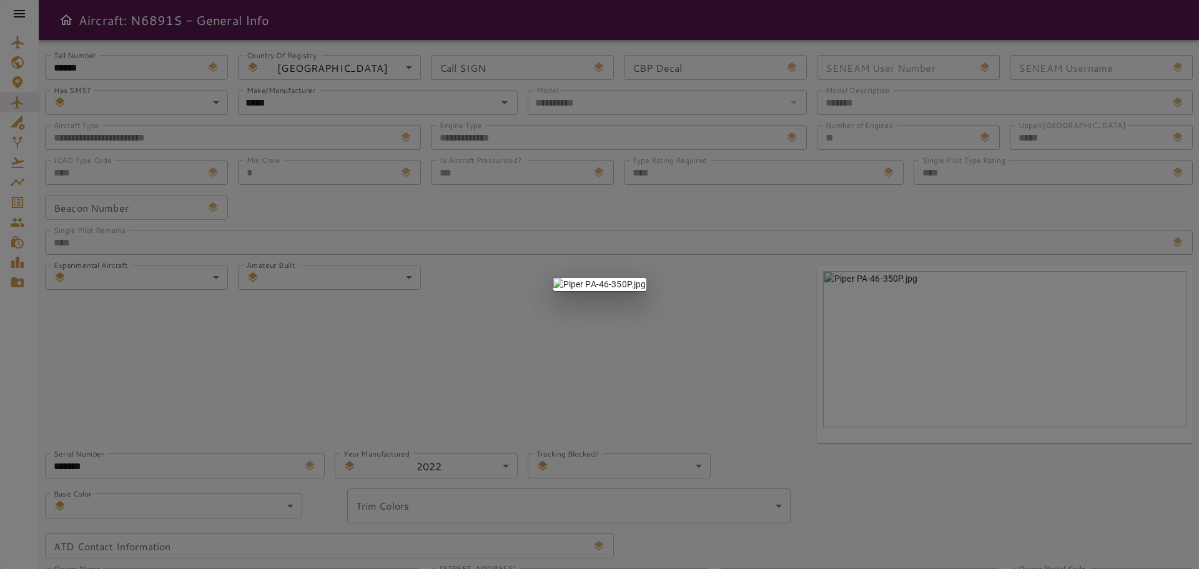
click at [282, 339] on div at bounding box center [599, 284] width 1199 height 569
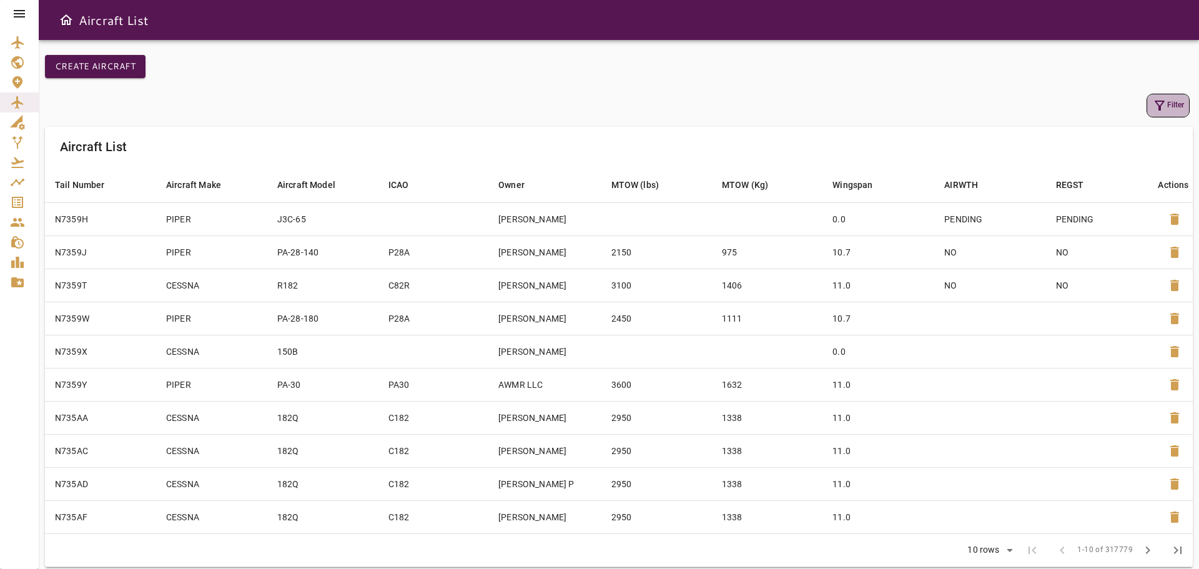
click at [1166, 107] on icon "button" at bounding box center [1159, 105] width 15 height 15
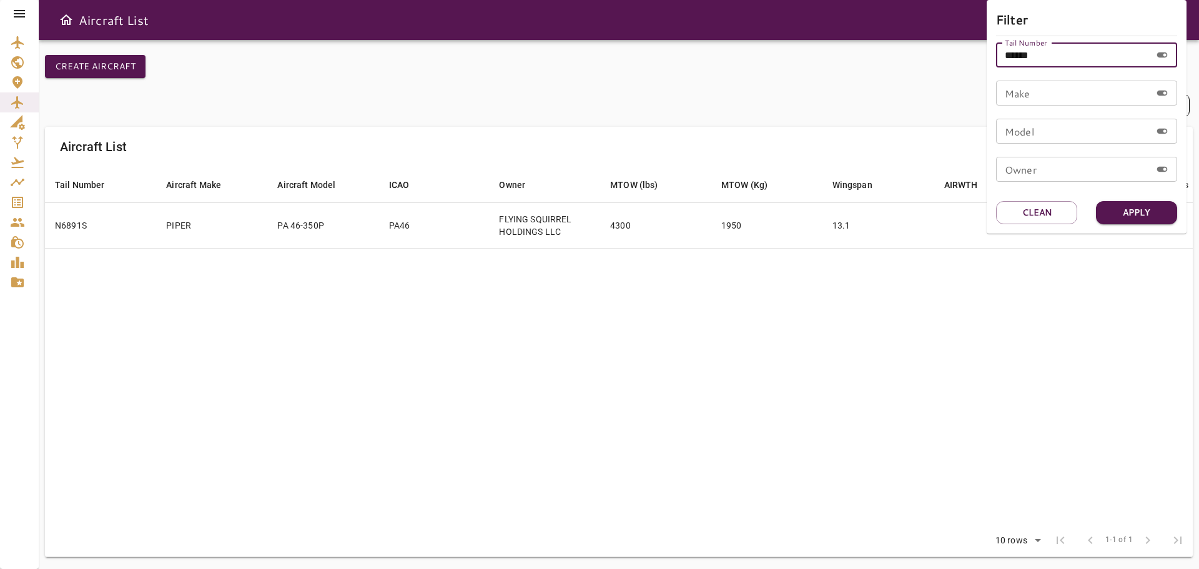
drag, startPoint x: 1011, startPoint y: 56, endPoint x: 1157, endPoint y: 52, distance: 146.8
click at [1157, 52] on div "****** Tail Number" at bounding box center [1086, 54] width 181 height 25
type input "******"
click at [1131, 206] on button "Apply" at bounding box center [1136, 212] width 81 height 23
click at [879, 289] on div at bounding box center [599, 284] width 1199 height 569
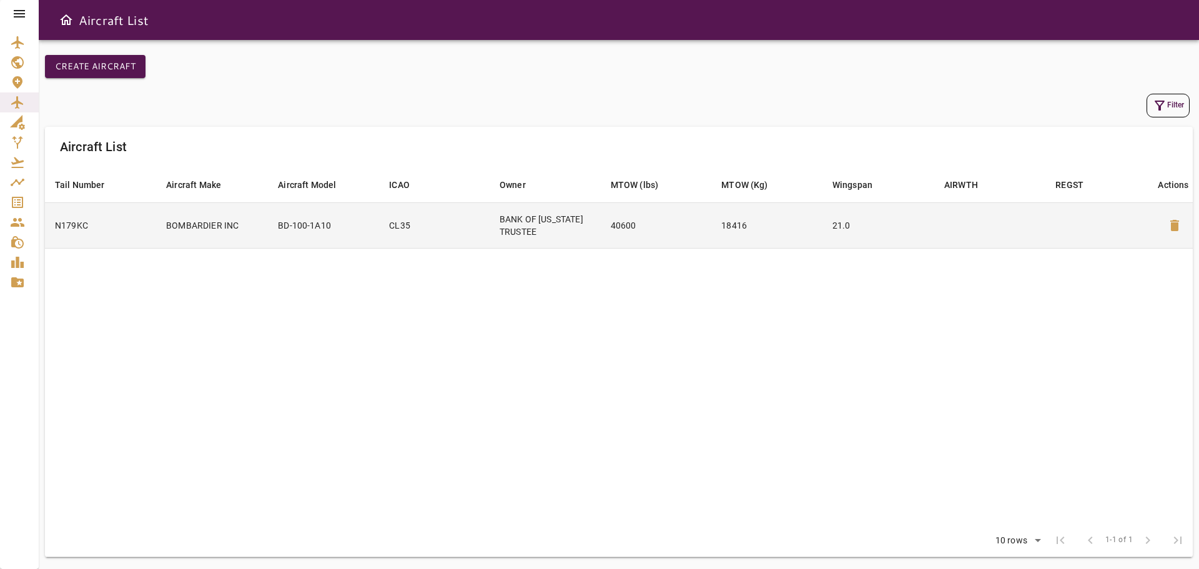
click at [946, 210] on td at bounding box center [989, 225] width 111 height 46
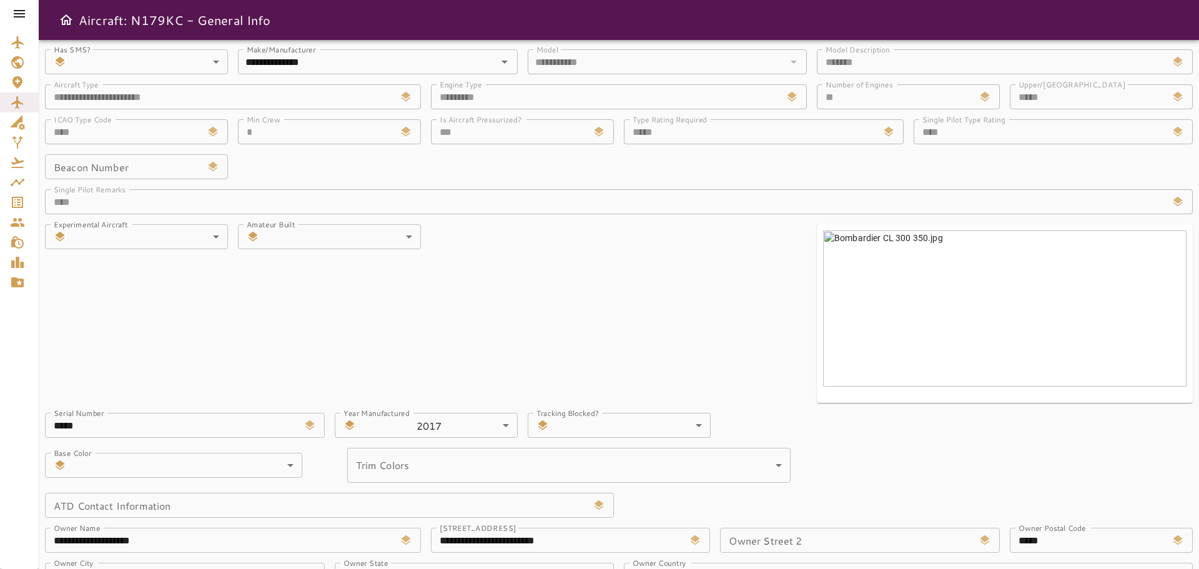
scroll to position [62, 0]
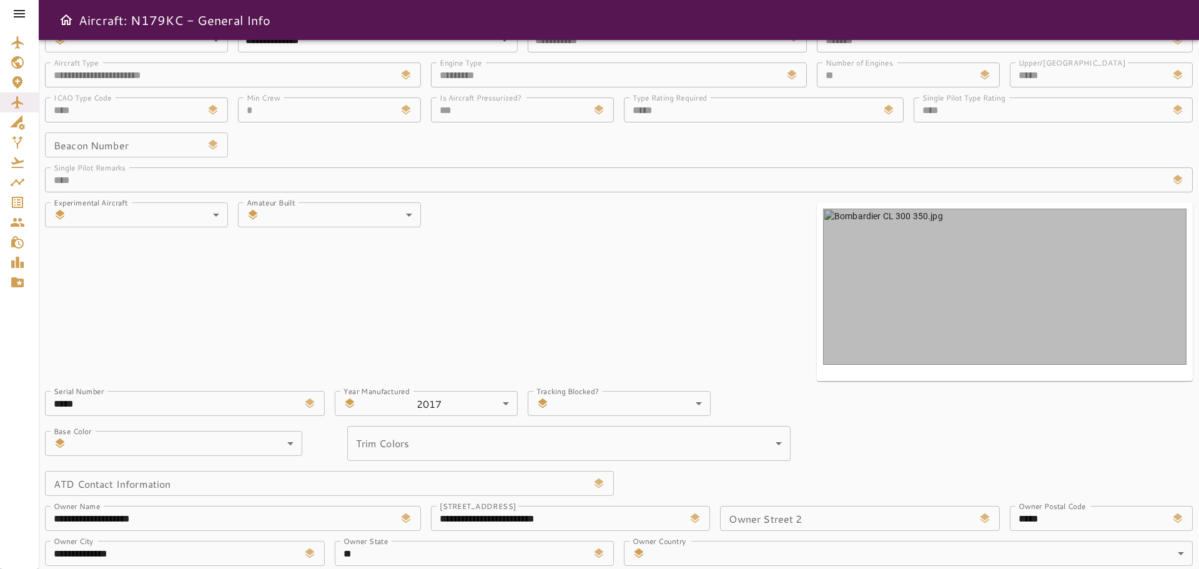
click at [990, 294] on img at bounding box center [1005, 287] width 364 height 156
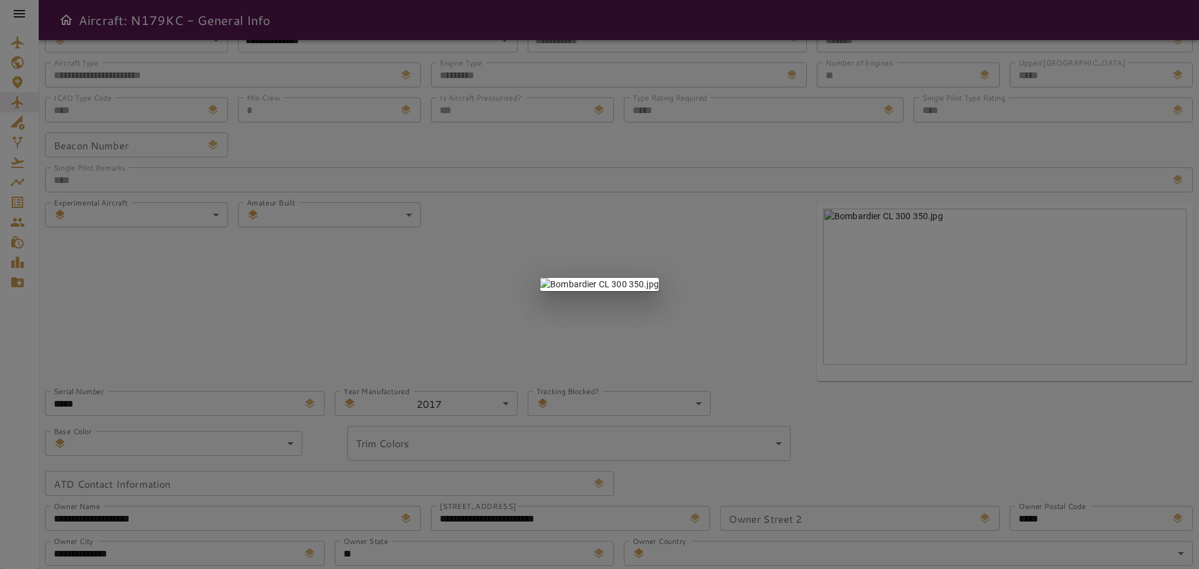
click at [939, 445] on div at bounding box center [599, 284] width 1199 height 569
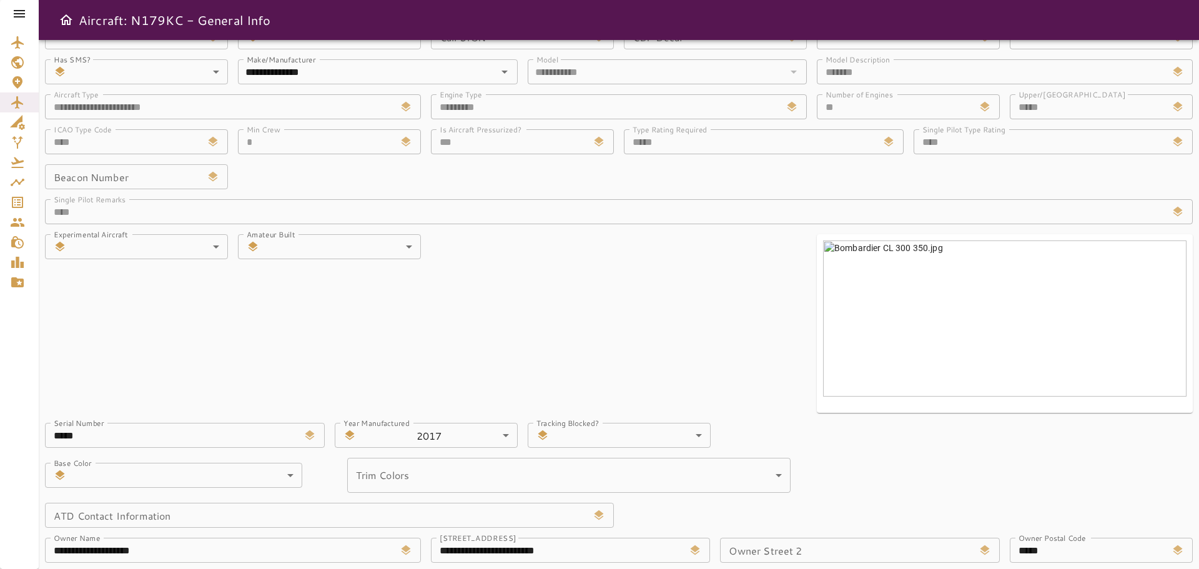
scroll to position [0, 0]
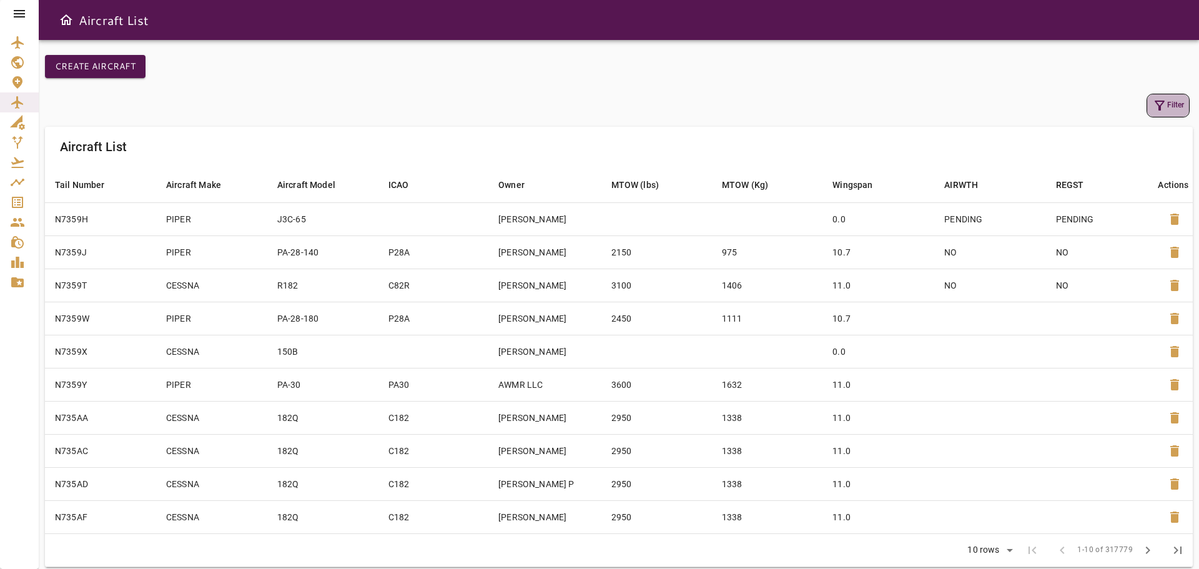
click at [1176, 109] on button "Filter" at bounding box center [1168, 106] width 43 height 24
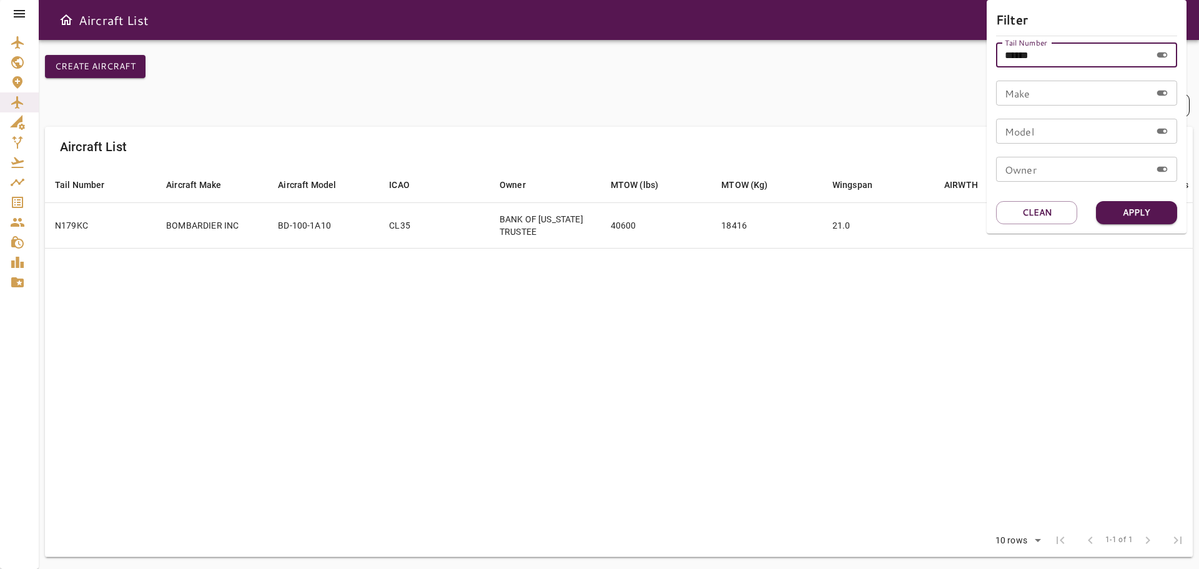
drag, startPoint x: 1011, startPoint y: 52, endPoint x: 1116, endPoint y: 52, distance: 104.3
click at [1116, 52] on input "******" at bounding box center [1073, 54] width 155 height 25
type input "******"
click at [1144, 207] on button "Apply" at bounding box center [1136, 212] width 81 height 23
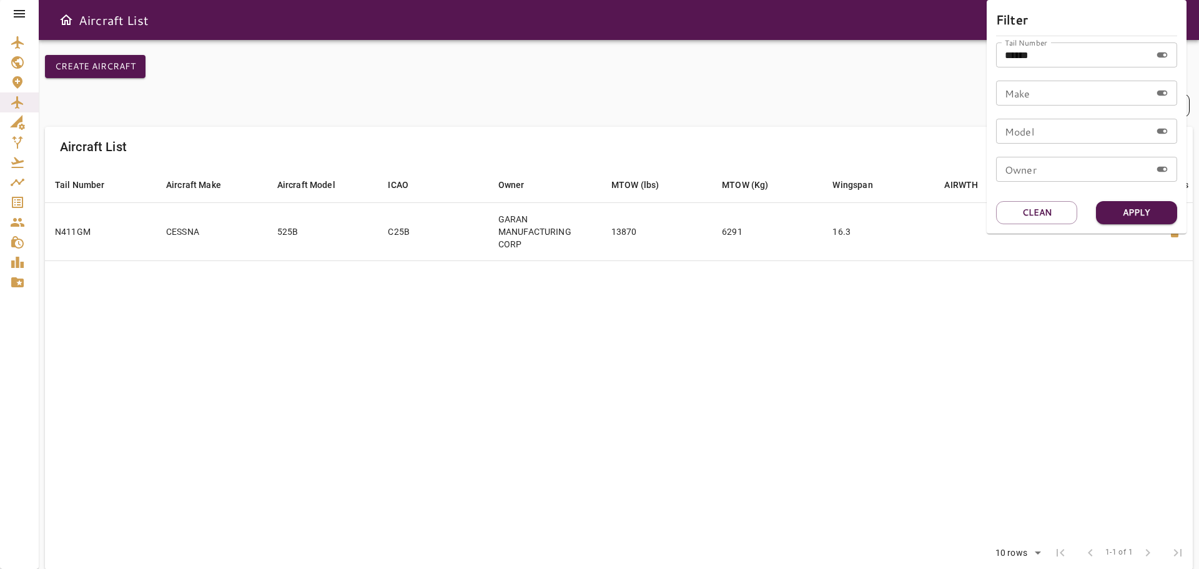
click at [743, 332] on div at bounding box center [599, 284] width 1199 height 569
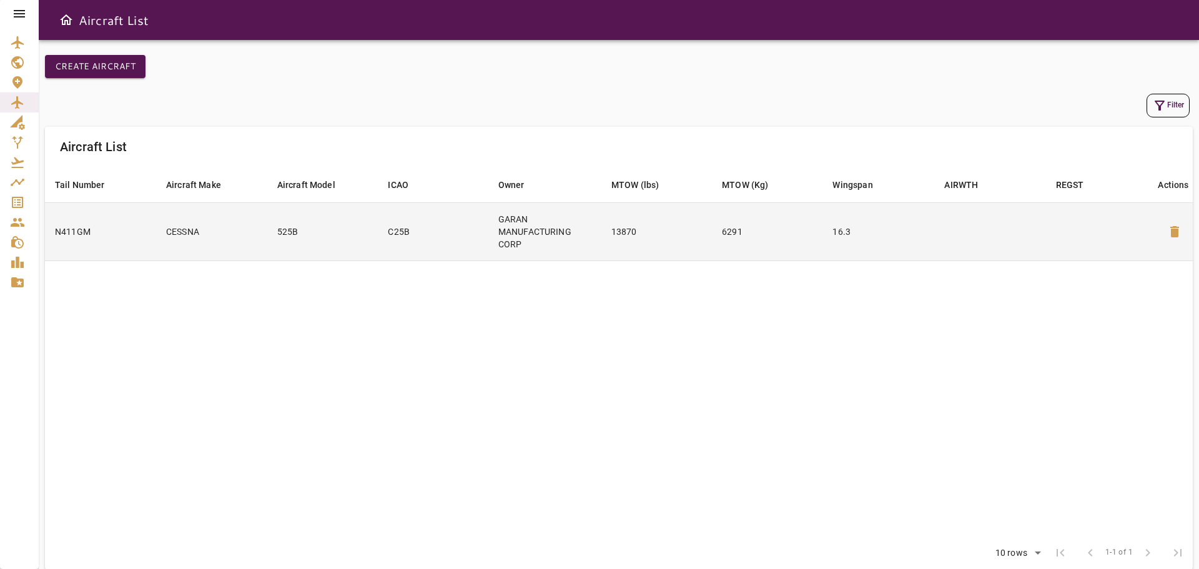
click at [925, 228] on td "16.3" at bounding box center [879, 231] width 112 height 58
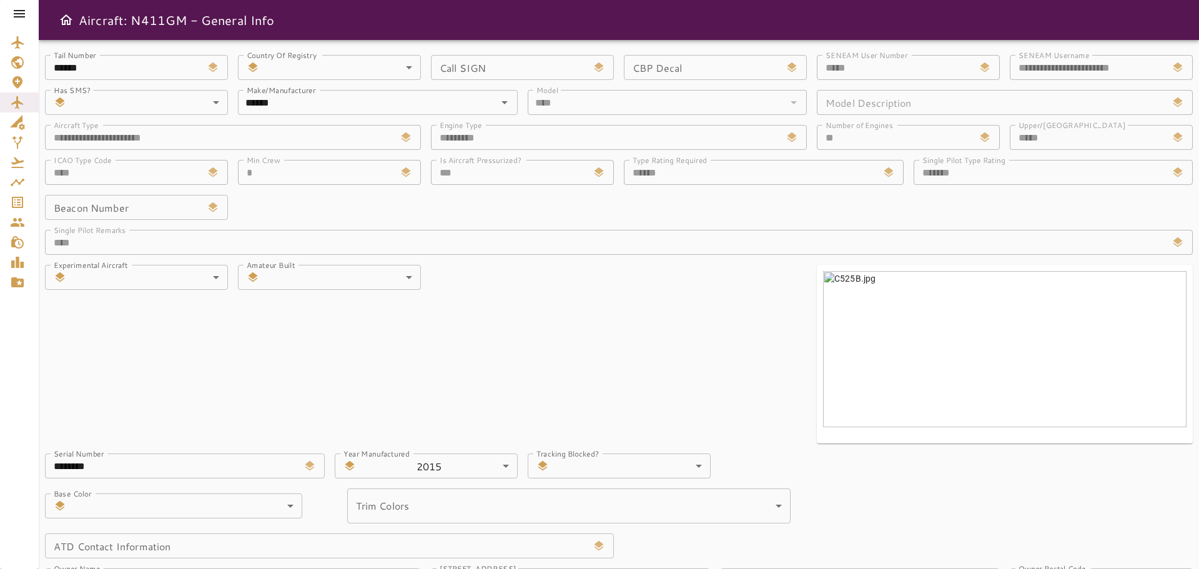
click at [69, 17] on icon "Open drawer" at bounding box center [66, 19] width 12 height 11
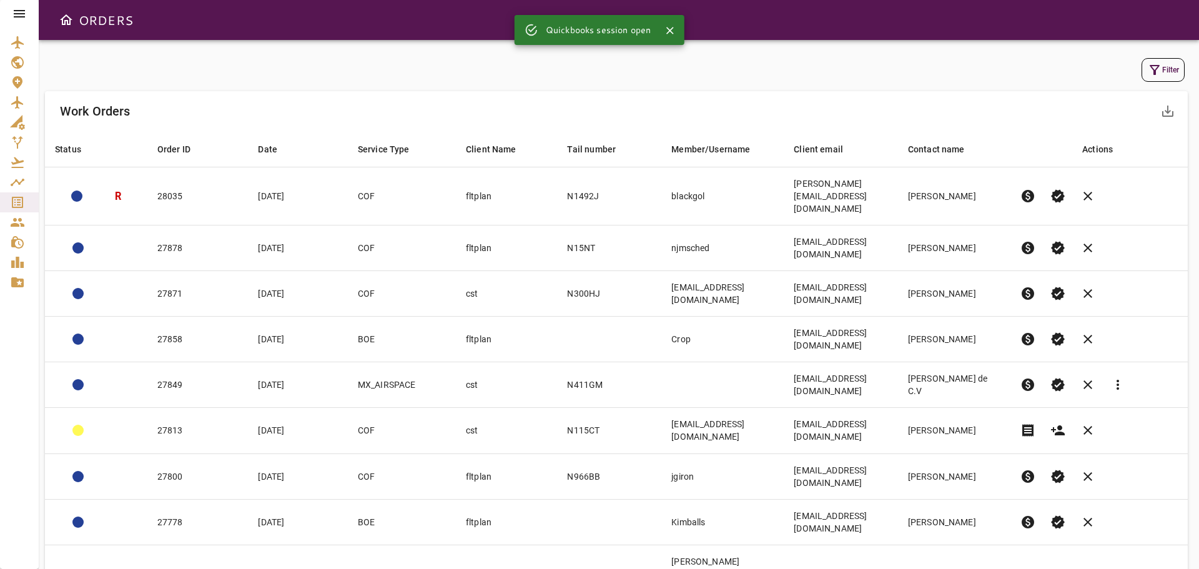
click at [1161, 71] on icon "button" at bounding box center [1154, 69] width 15 height 15
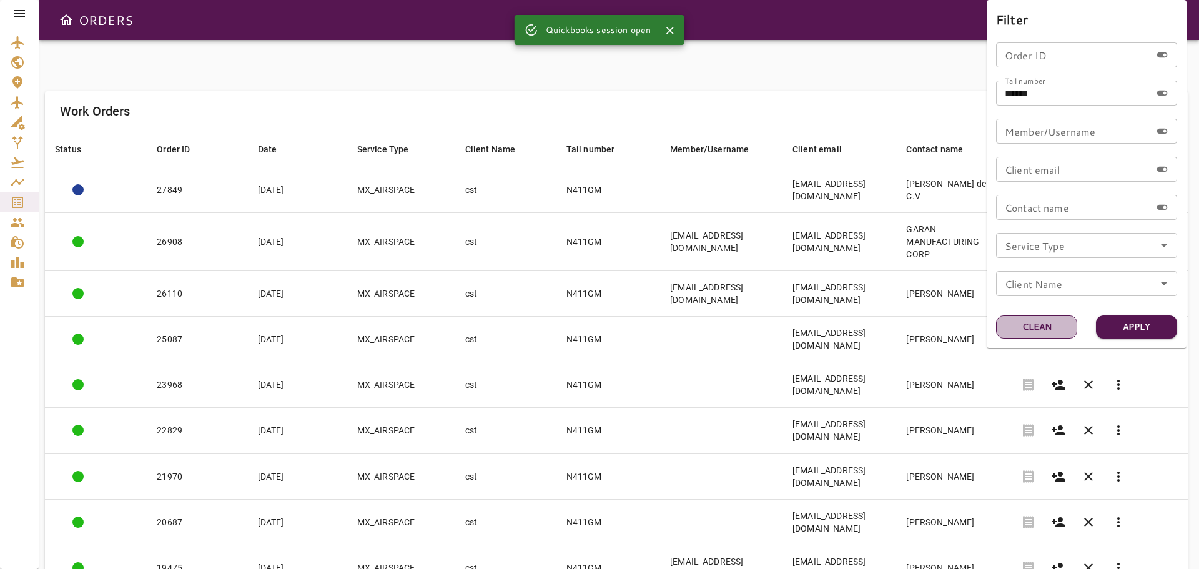
click at [1031, 321] on button "Clean" at bounding box center [1036, 326] width 81 height 23
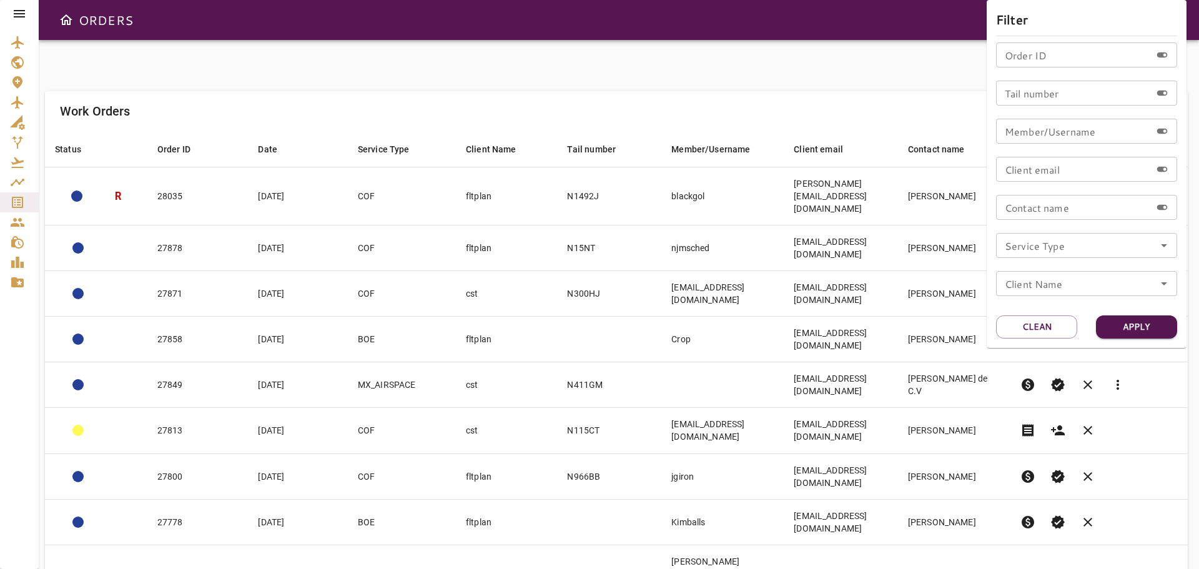
click at [1167, 245] on icon "Open" at bounding box center [1164, 245] width 15 height 15
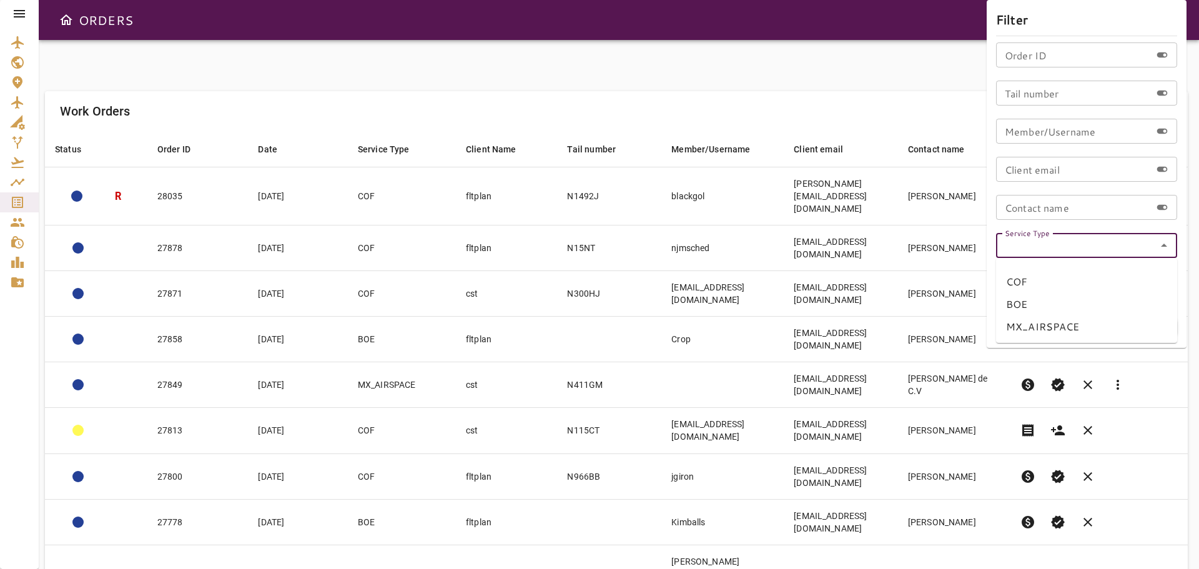
click at [1033, 327] on li "MX_AIRSPACE" at bounding box center [1086, 326] width 181 height 22
type input "**********"
click at [1128, 325] on button "Apply" at bounding box center [1136, 326] width 81 height 23
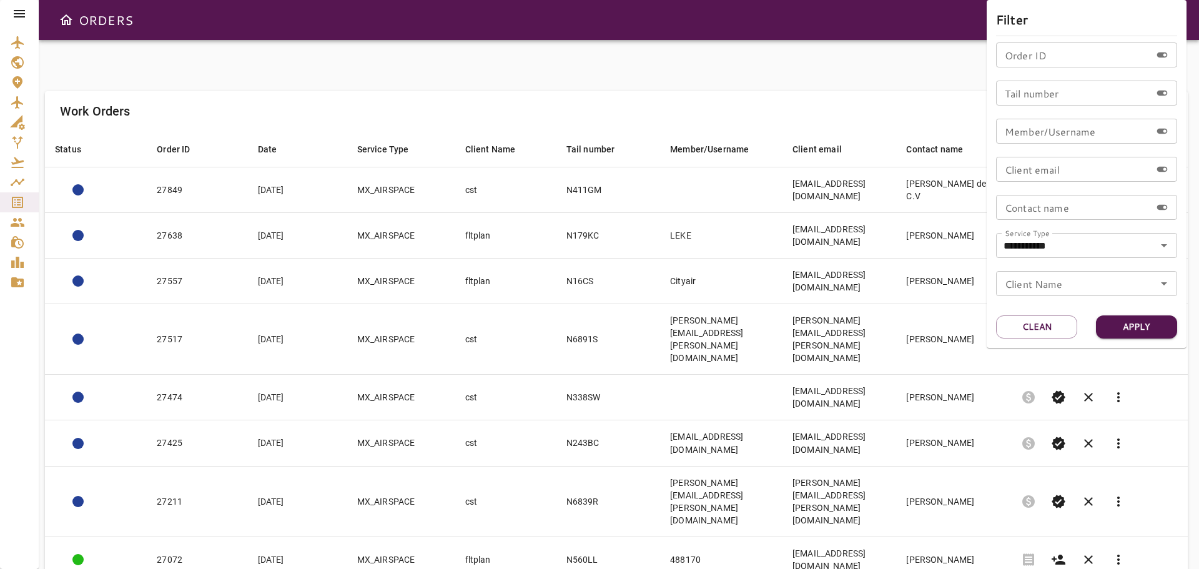
click at [716, 74] on div at bounding box center [599, 284] width 1199 height 569
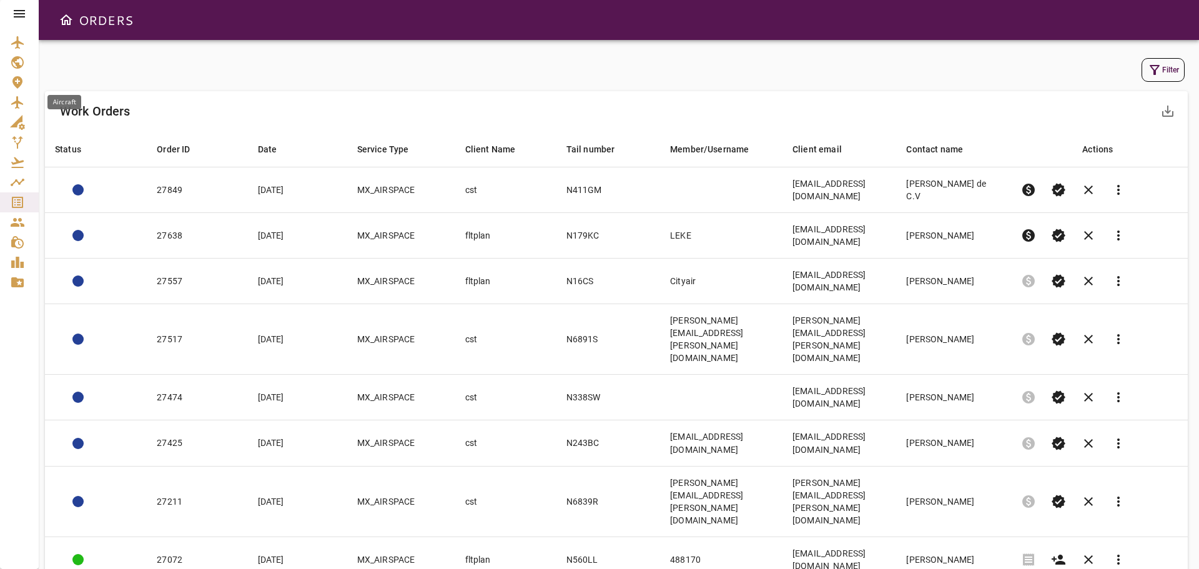
click at [16, 98] on icon "Aircraft" at bounding box center [17, 102] width 15 height 15
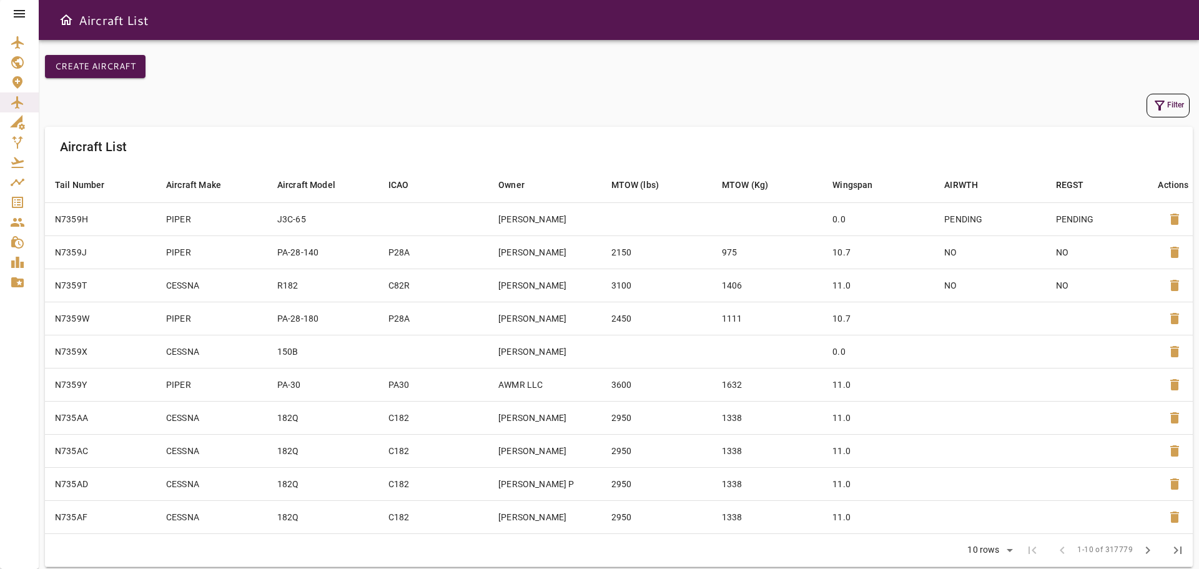
click at [1172, 104] on button "Filter" at bounding box center [1168, 106] width 43 height 24
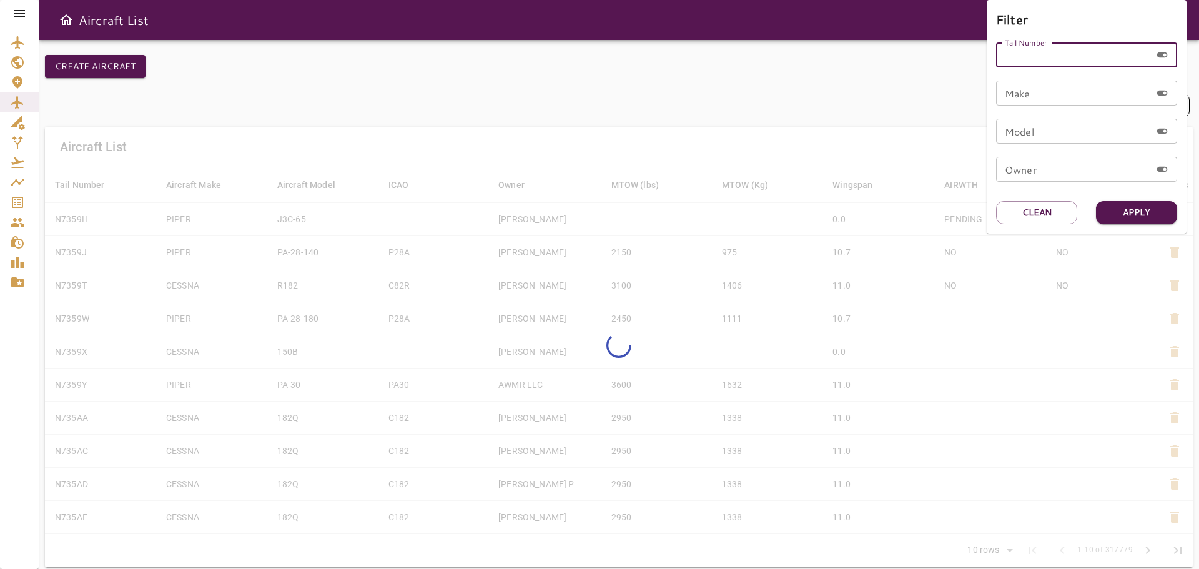
click at [1041, 62] on input "Tail Number" at bounding box center [1073, 54] width 155 height 25
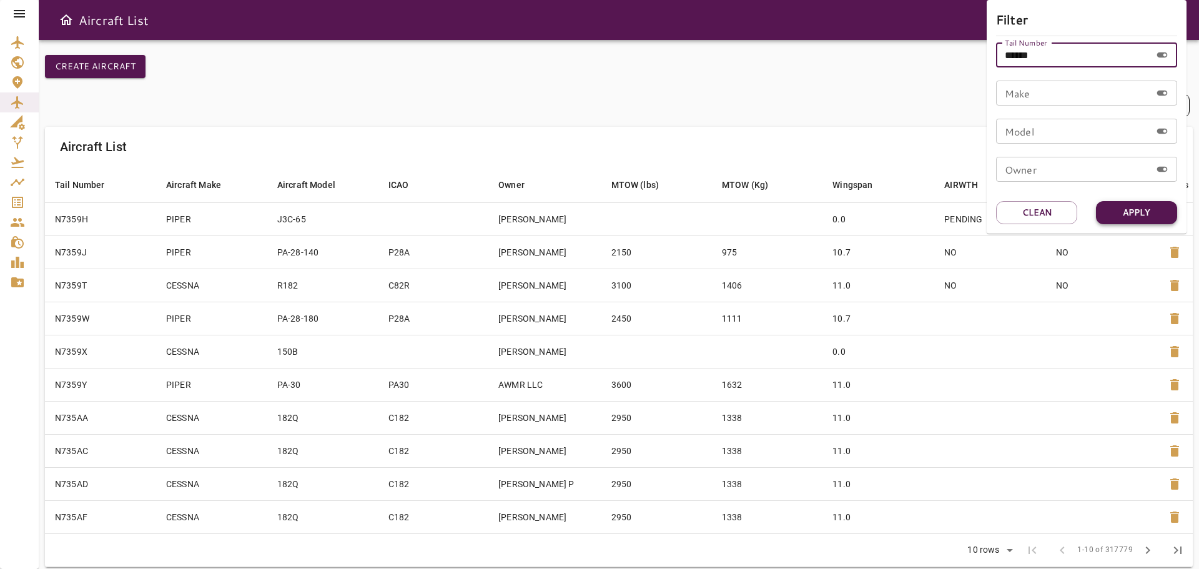
type input "******"
click at [1122, 211] on button "Apply" at bounding box center [1136, 212] width 81 height 23
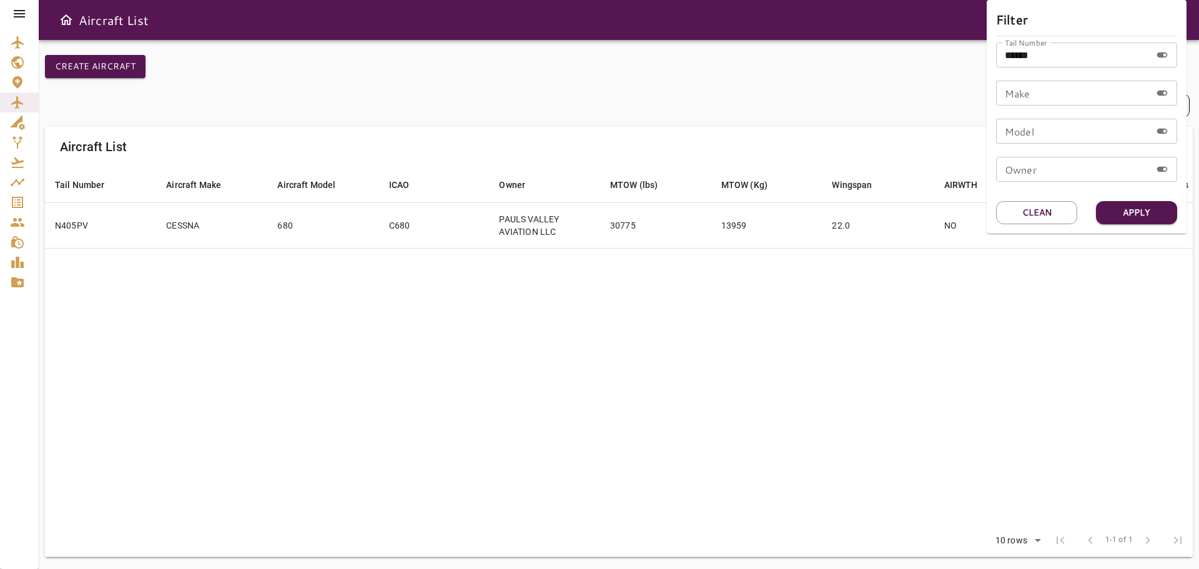
click at [665, 49] on div at bounding box center [599, 284] width 1199 height 569
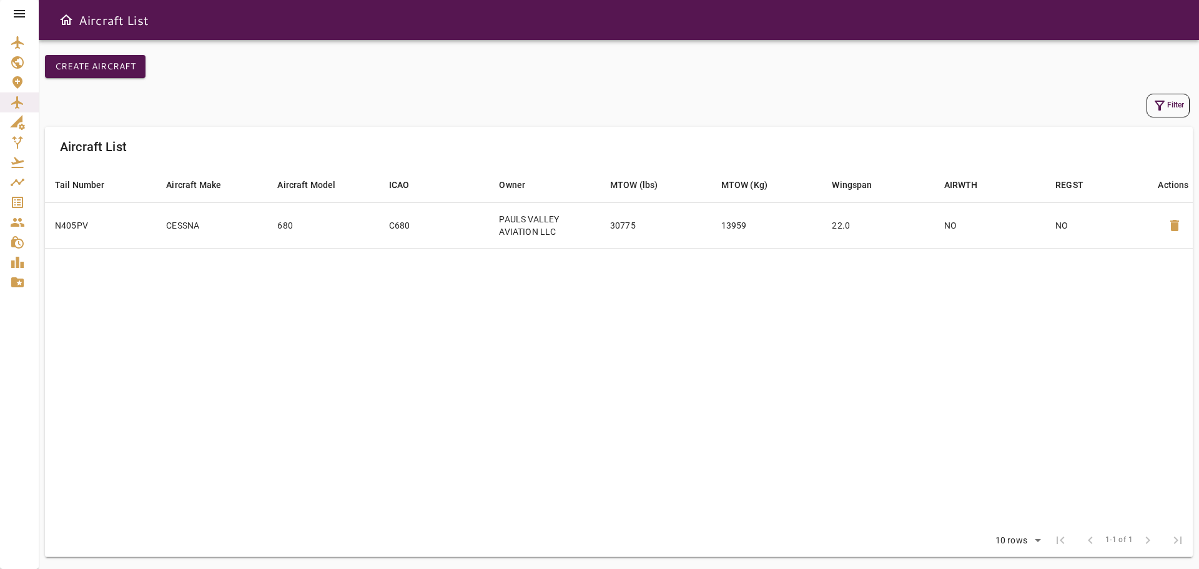
drag, startPoint x: 965, startPoint y: 229, endPoint x: 956, endPoint y: 248, distance: 20.7
click at [965, 230] on td "NO" at bounding box center [989, 225] width 111 height 46
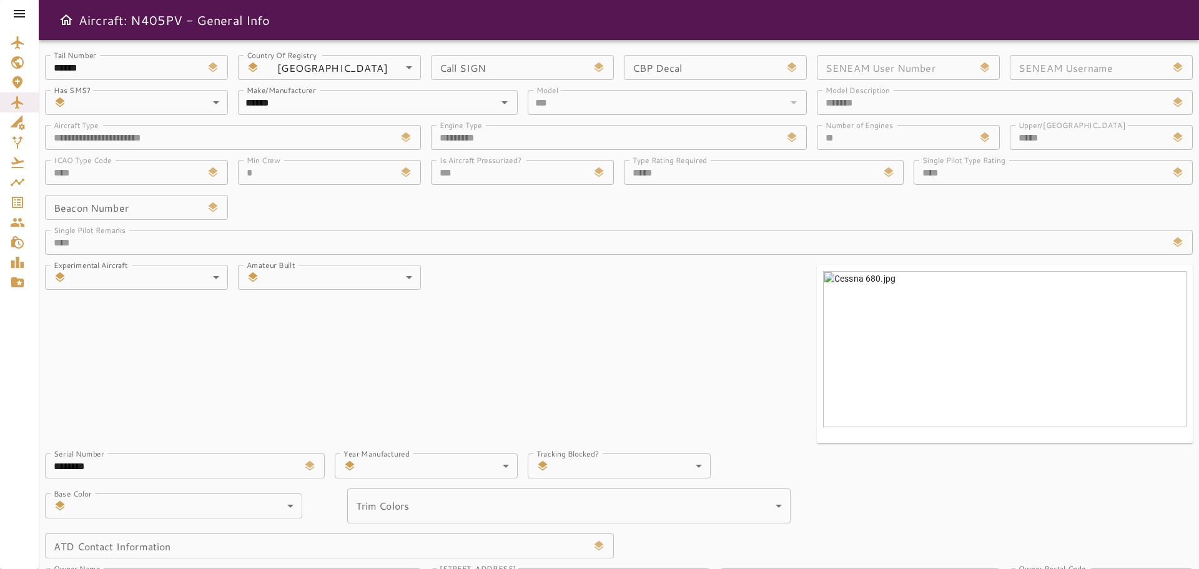
click at [65, 17] on icon "Open drawer" at bounding box center [66, 19] width 12 height 11
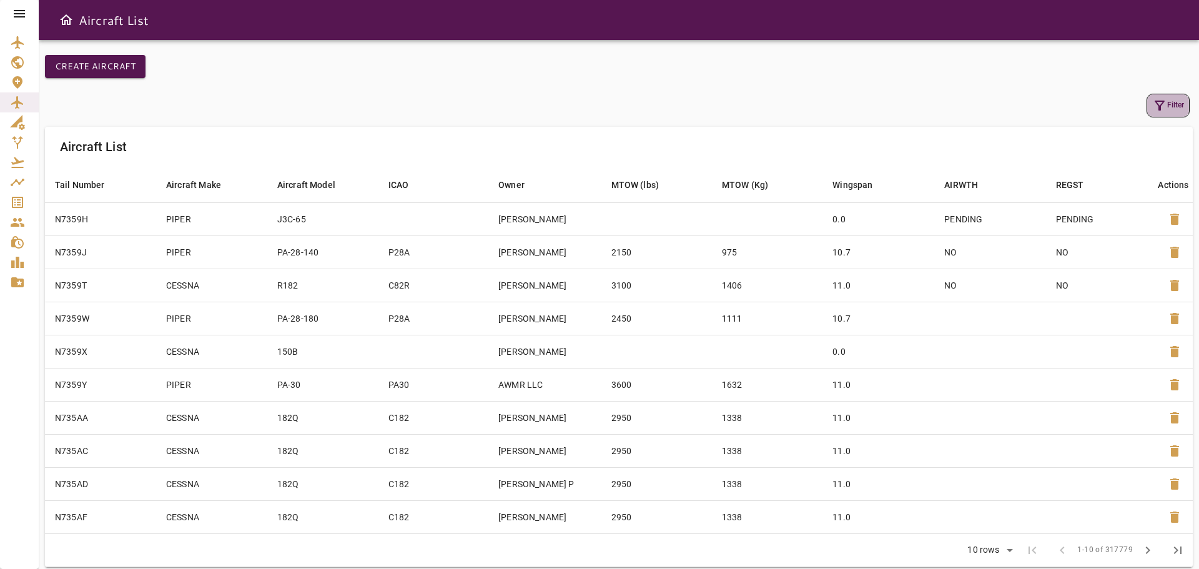
click at [1175, 101] on button "Filter" at bounding box center [1168, 106] width 43 height 24
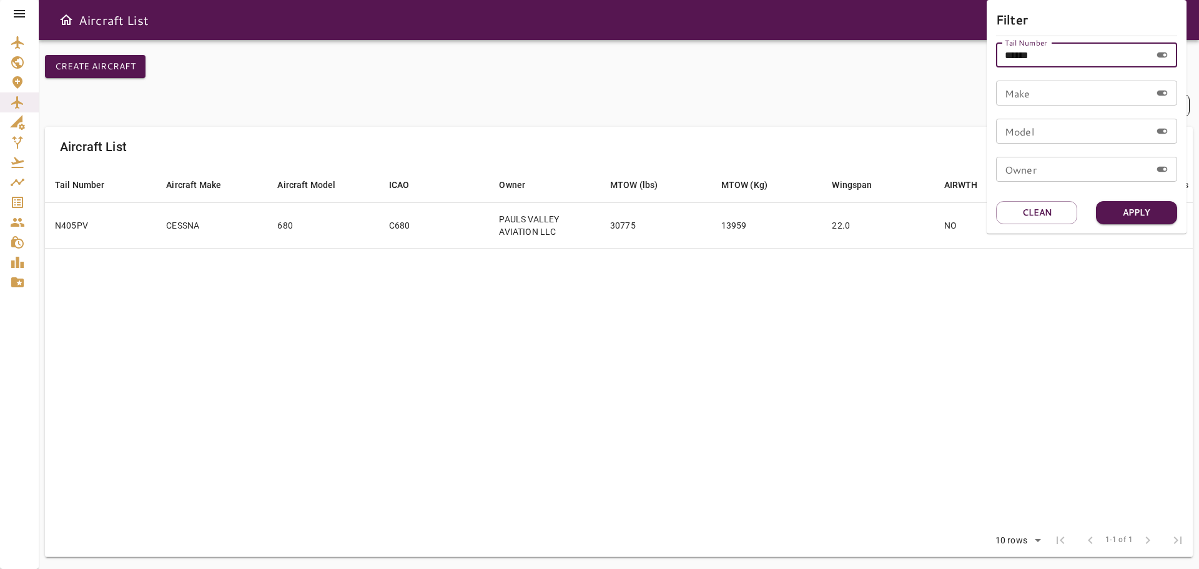
drag, startPoint x: 1056, startPoint y: 55, endPoint x: 1013, endPoint y: 59, distance: 42.7
click at [1013, 59] on input "******" at bounding box center [1073, 54] width 155 height 25
type input "******"
click at [1133, 213] on button "Apply" at bounding box center [1136, 212] width 81 height 23
click at [661, 109] on div at bounding box center [599, 284] width 1199 height 569
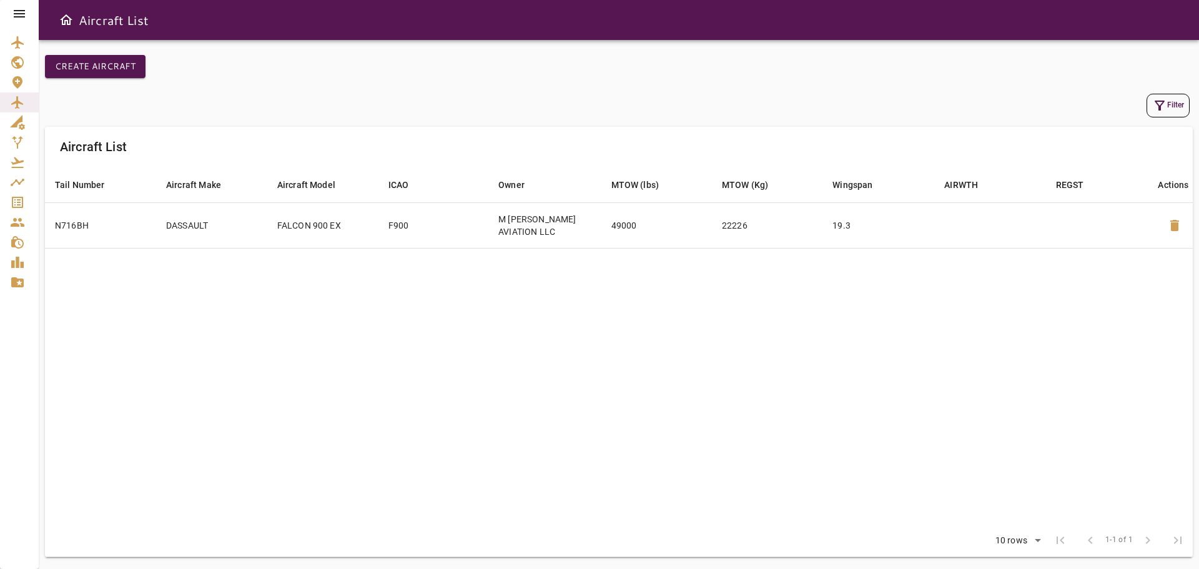
click at [1170, 99] on button "Filter" at bounding box center [1168, 106] width 43 height 24
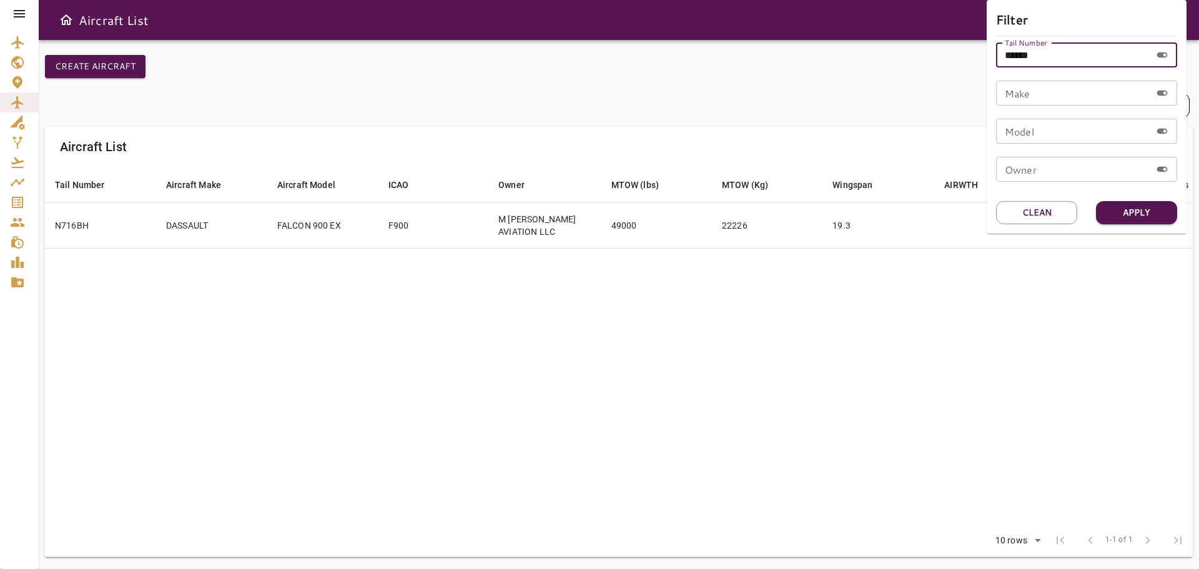
drag, startPoint x: 1015, startPoint y: 56, endPoint x: 1122, endPoint y: 56, distance: 107.4
click at [1122, 56] on input "******" at bounding box center [1073, 54] width 155 height 25
type input "******"
click at [1146, 208] on button "Apply" at bounding box center [1136, 212] width 81 height 23
click at [670, 83] on div at bounding box center [599, 284] width 1199 height 569
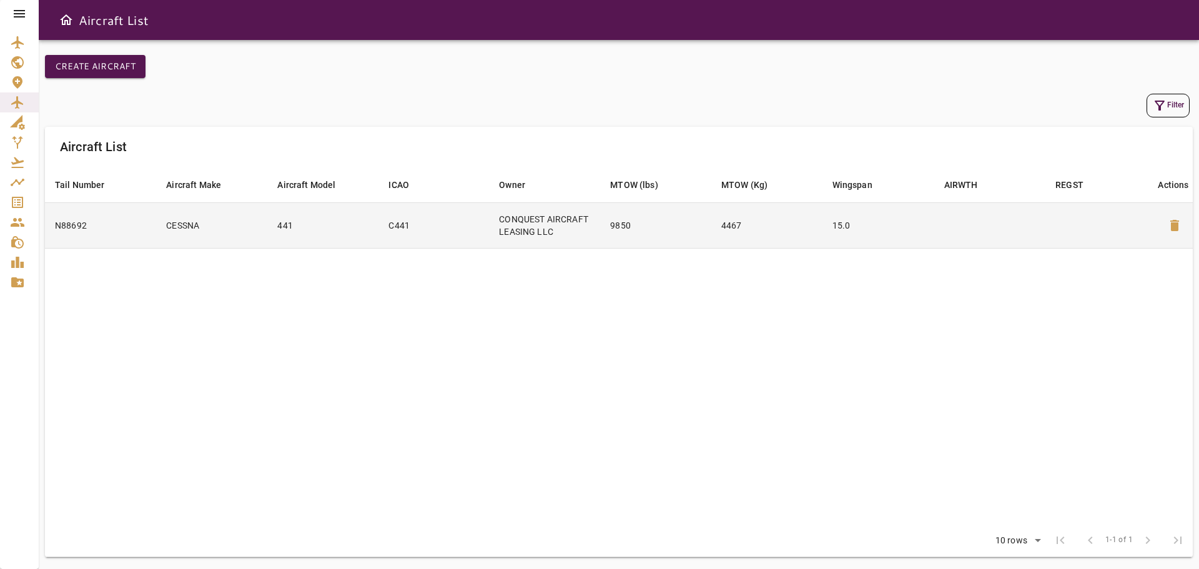
click at [753, 225] on td "4467" at bounding box center [766, 225] width 111 height 46
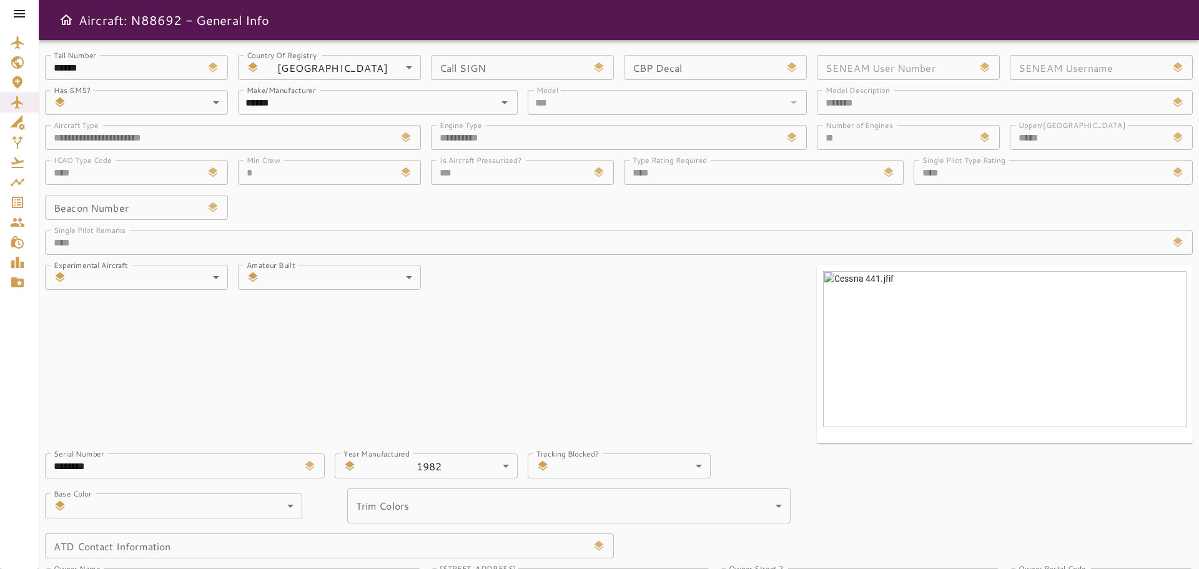
click at [989, 356] on img at bounding box center [1005, 349] width 364 height 156
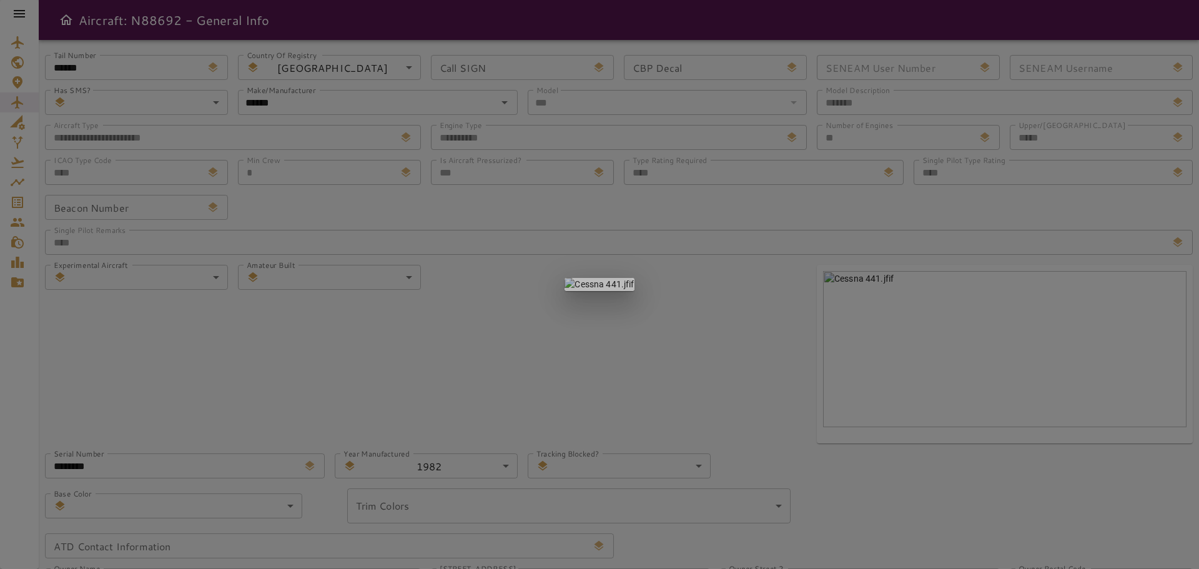
drag, startPoint x: 602, startPoint y: 278, endPoint x: 613, endPoint y: 280, distance: 10.8
click at [602, 278] on img at bounding box center [599, 284] width 69 height 12
click at [731, 297] on div at bounding box center [599, 284] width 1199 height 569
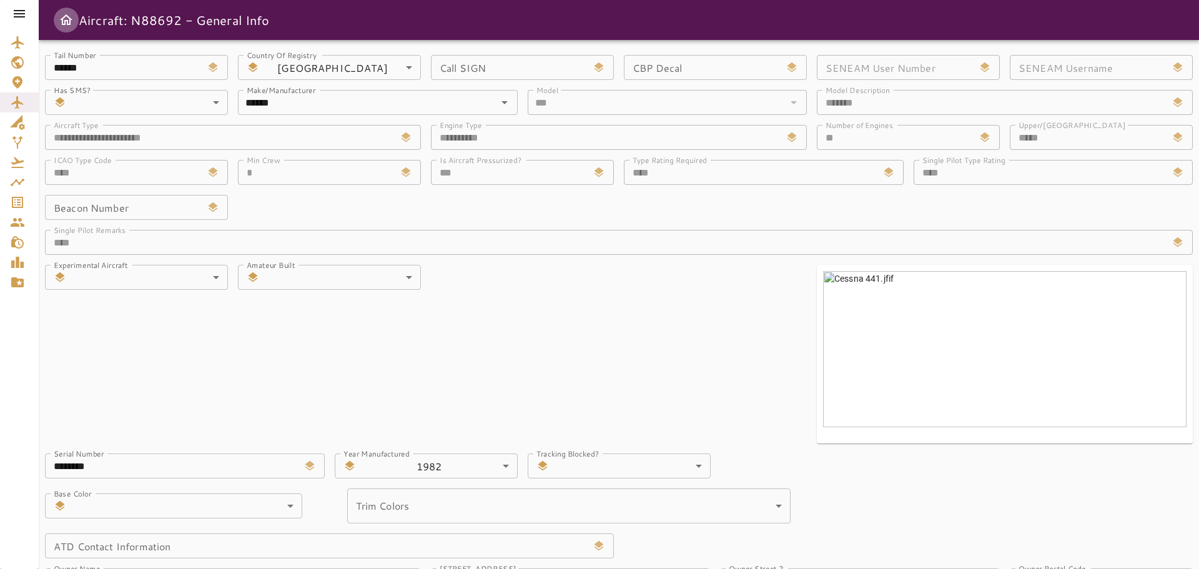
click at [69, 20] on icon "Open drawer" at bounding box center [66, 19] width 12 height 11
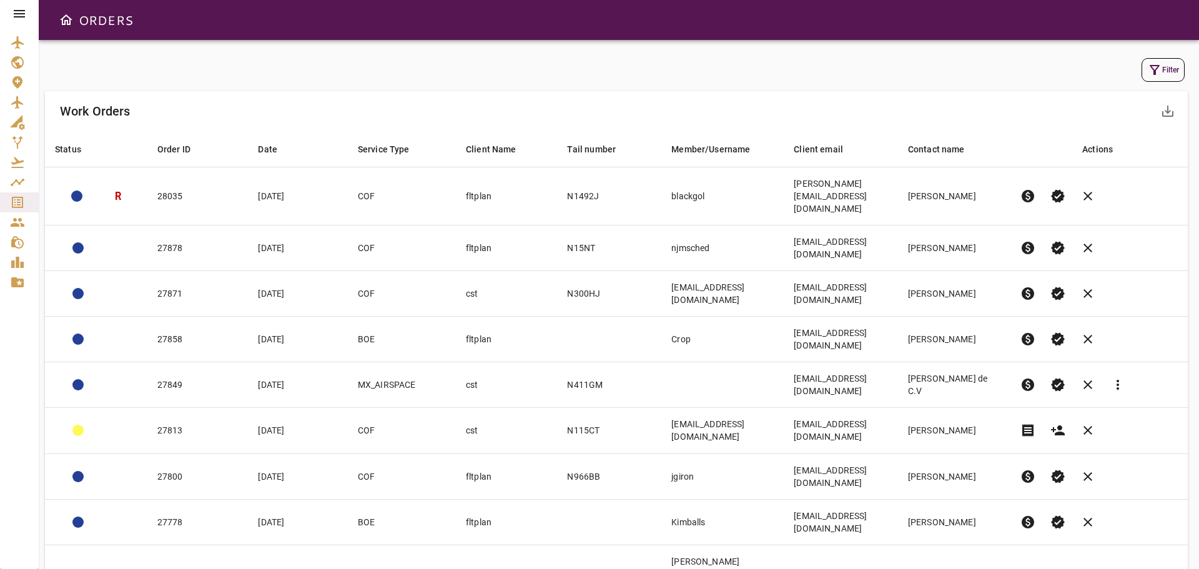
click at [14, 14] on icon at bounding box center [19, 13] width 15 height 15
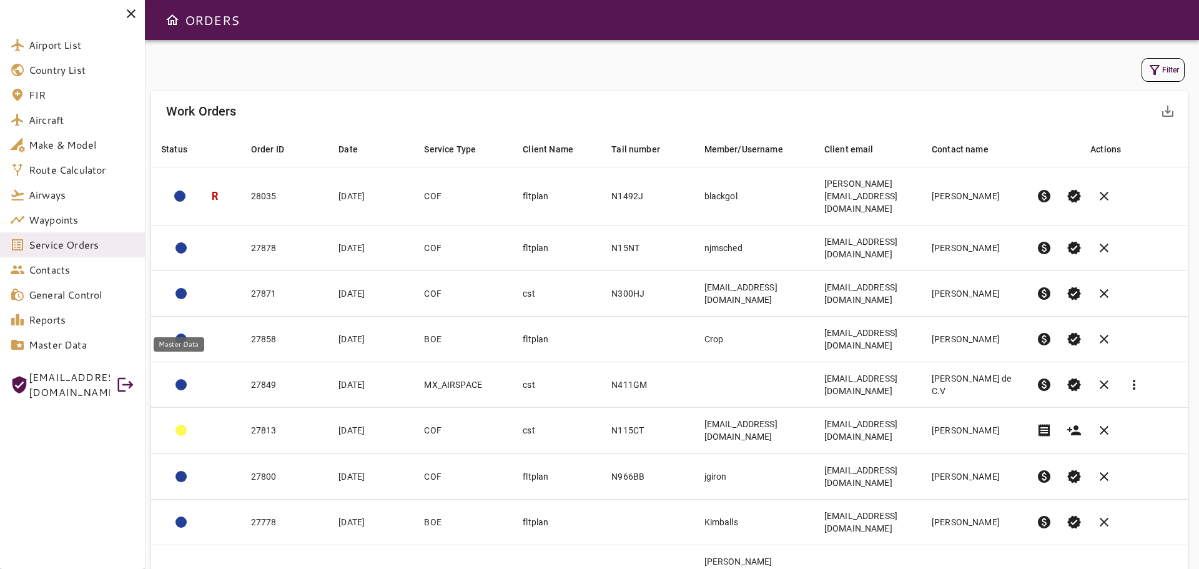
click at [53, 344] on span "Master Data" at bounding box center [82, 344] width 106 height 15
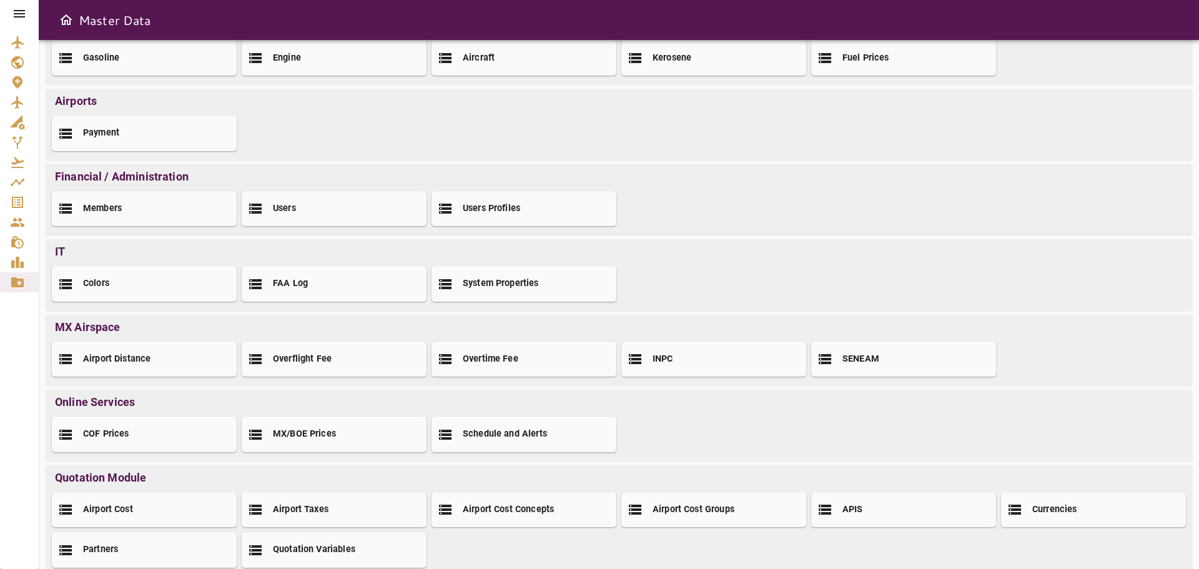
scroll to position [68, 0]
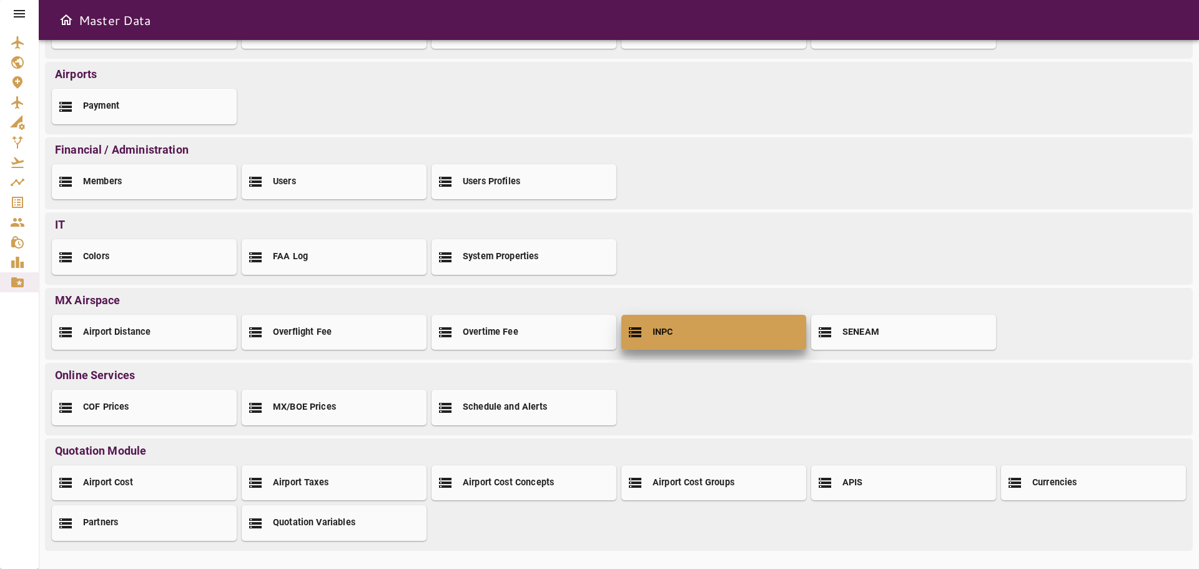
click at [708, 331] on div "INPC" at bounding box center [714, 332] width 185 height 35
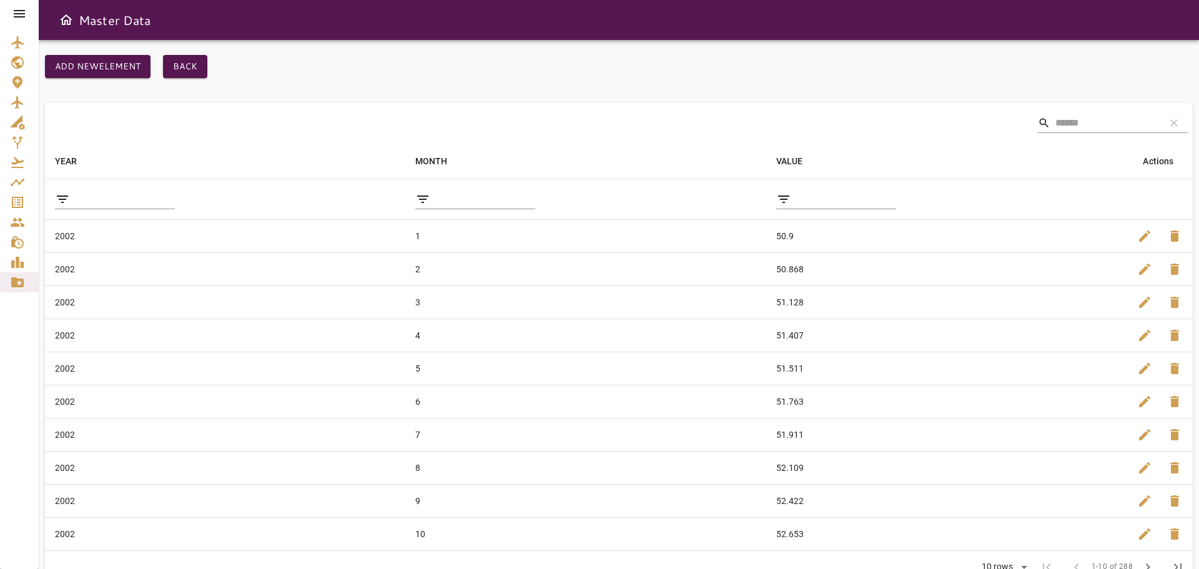
click at [114, 203] on input "filter data by YEAR" at bounding box center [125, 199] width 100 height 20
type input "****"
drag, startPoint x: 67, startPoint y: 18, endPoint x: 90, endPoint y: 28, distance: 25.2
click at [68, 18] on icon "Open drawer" at bounding box center [66, 19] width 15 height 15
